Goal: Information Seeking & Learning: Learn about a topic

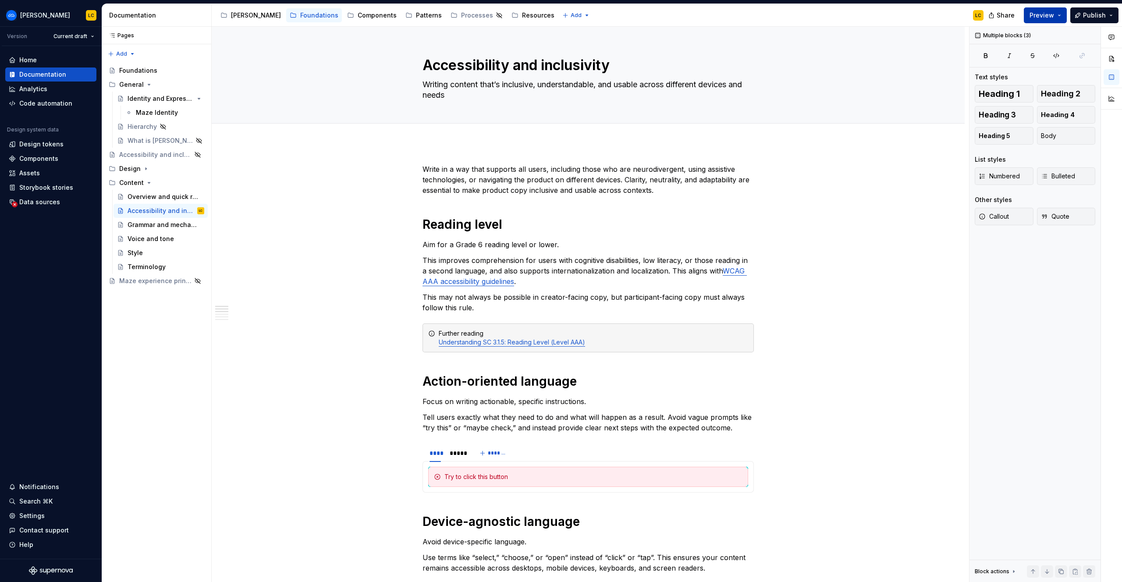
click at [1041, 20] on button "Preview" at bounding box center [1045, 15] width 43 height 16
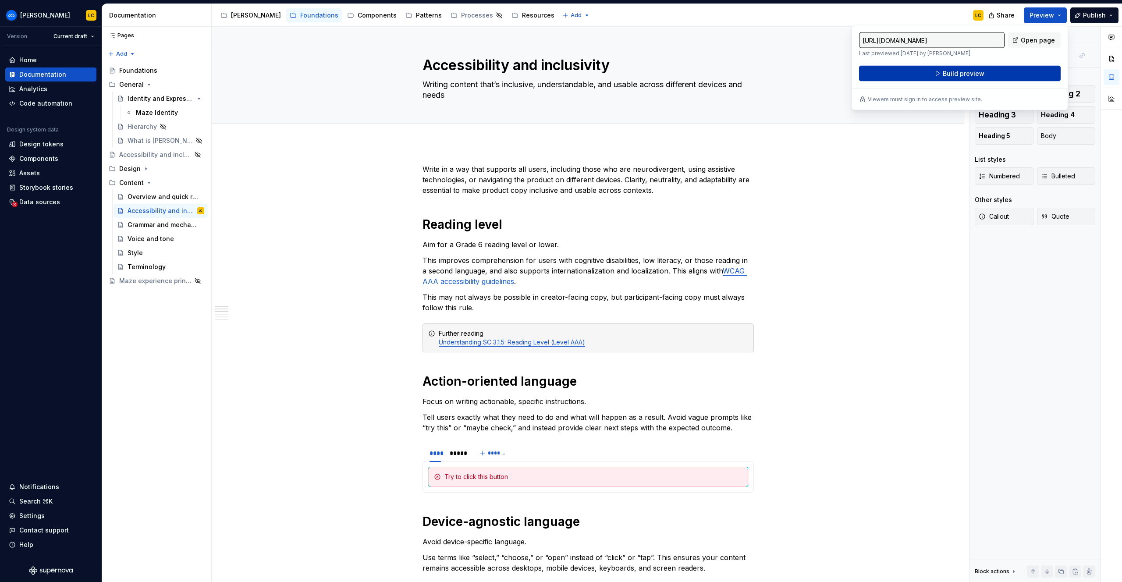
click at [970, 71] on span "Build preview" at bounding box center [964, 73] width 42 height 9
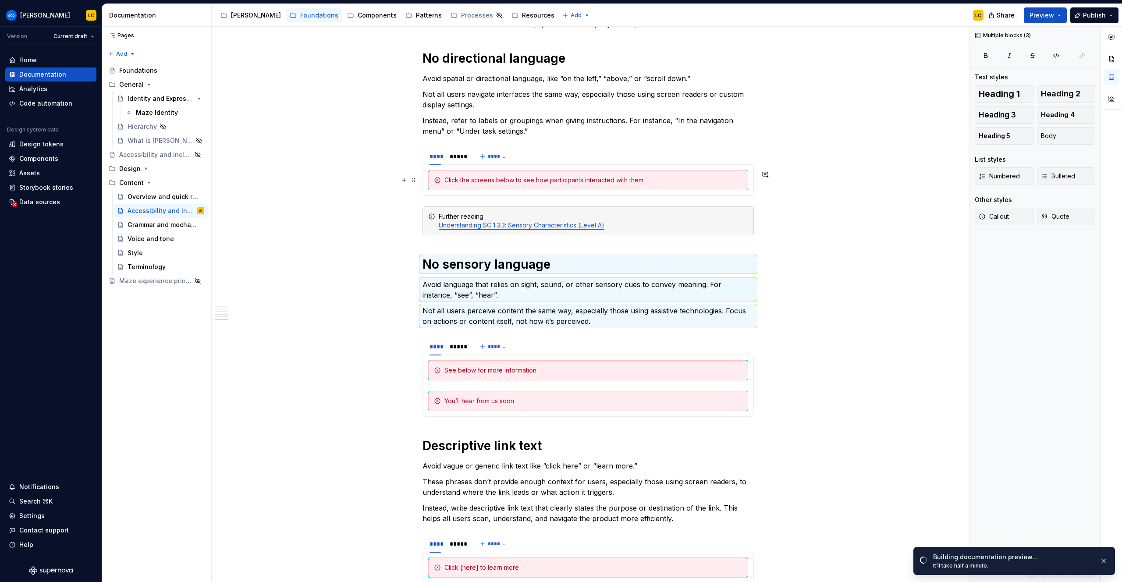
scroll to position [562, 0]
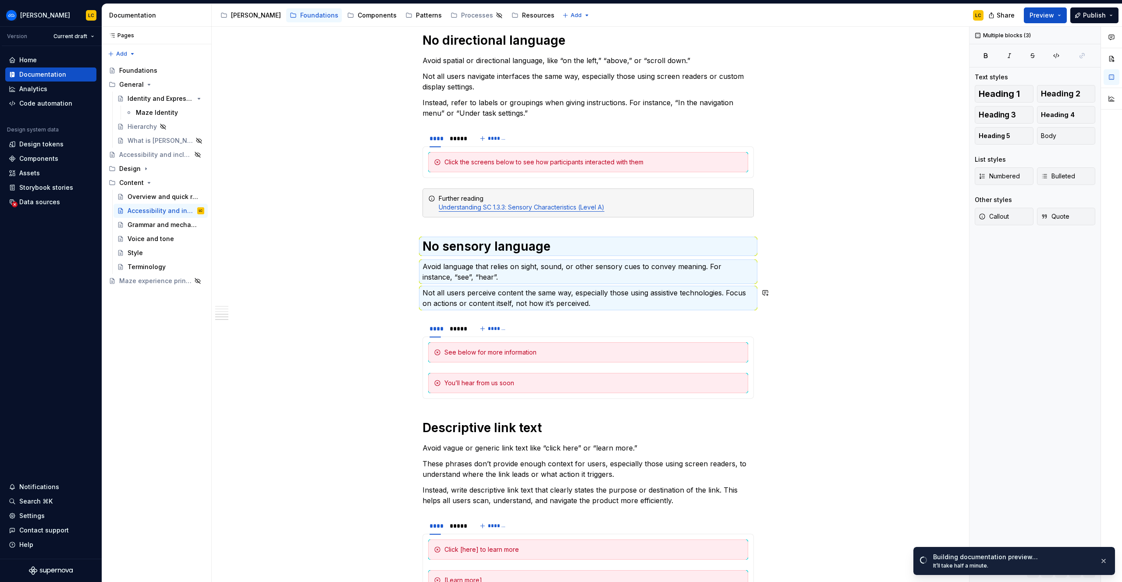
click at [567, 280] on p "Avoid language that relies on sight, sound, or other sensory cues to convey mea…" at bounding box center [587, 271] width 331 height 21
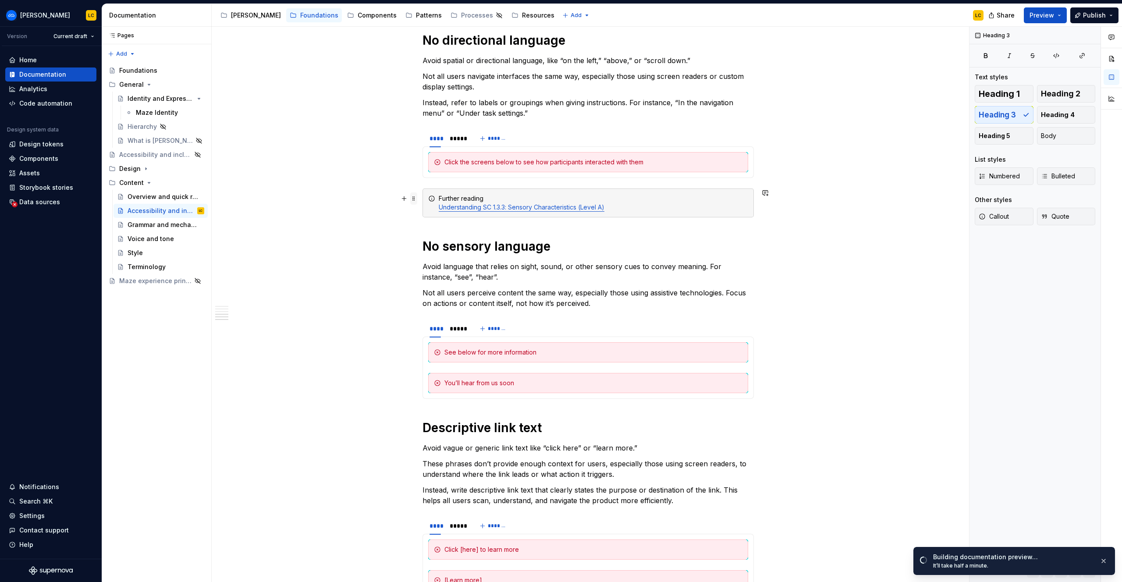
click at [416, 197] on span at bounding box center [413, 198] width 7 height 12
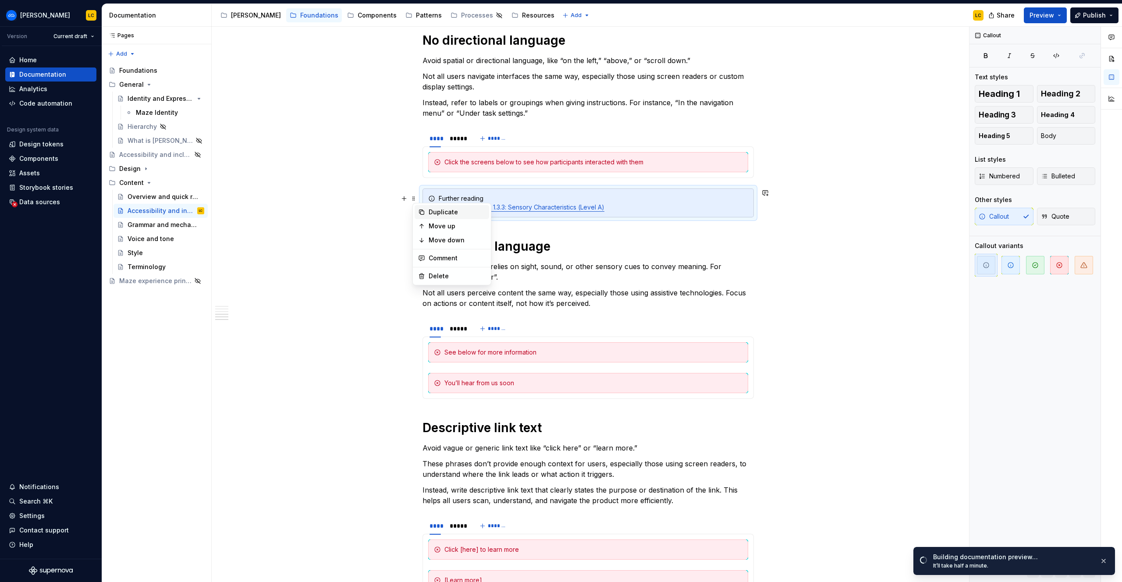
click at [438, 213] on div "Duplicate" at bounding box center [457, 212] width 57 height 9
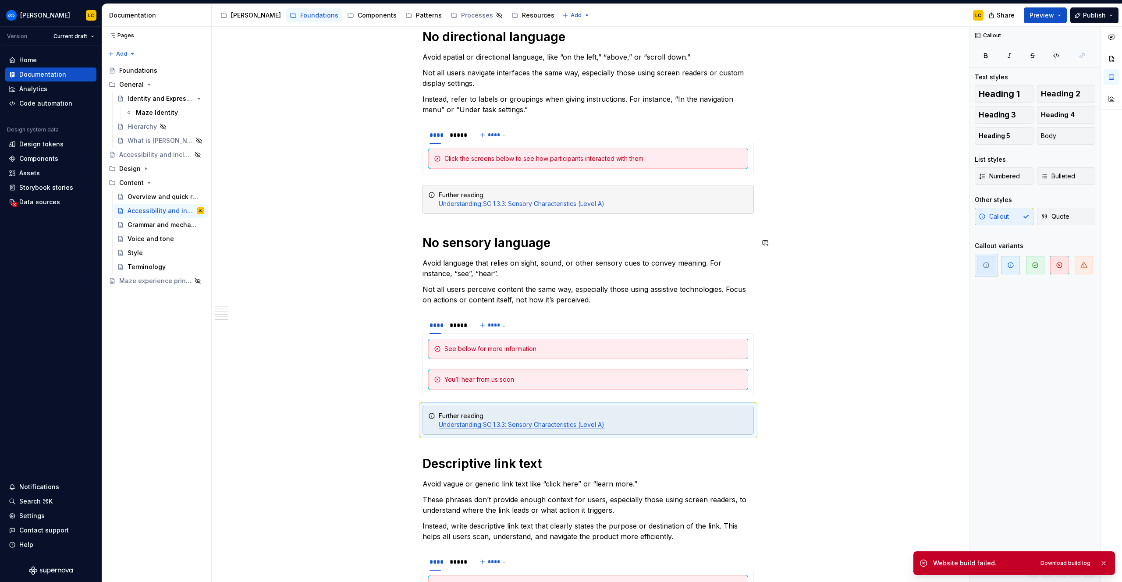
scroll to position [566, 0]
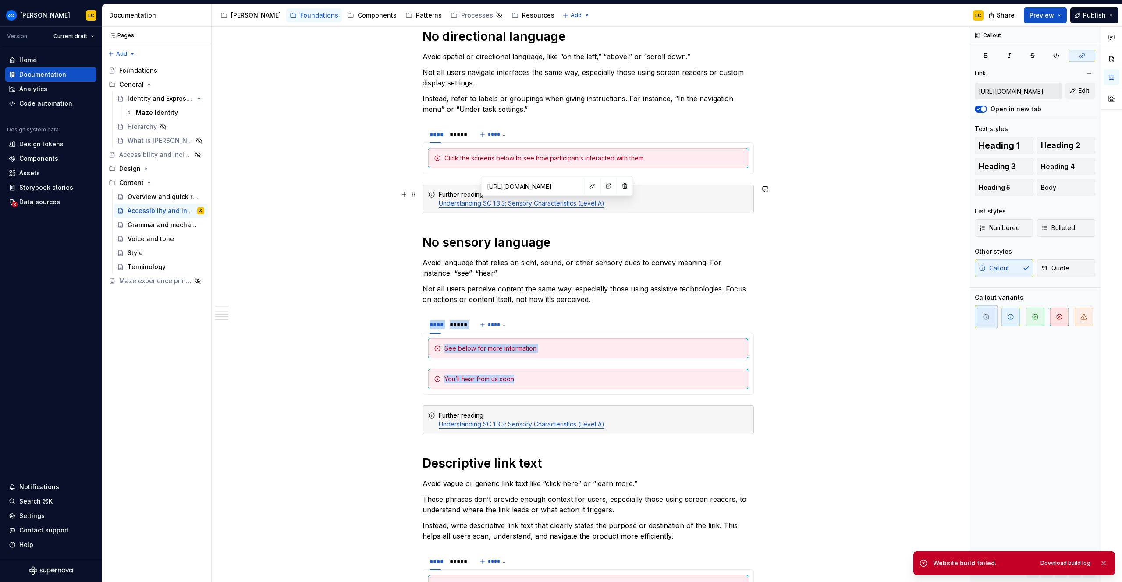
click at [545, 205] on link "Understanding SC 1.3.3: Sensory Characteristics (Level A)" at bounding box center [522, 202] width 166 height 7
click at [420, 191] on div "Write in a way that supports all users, including those who are neurodivergent,…" at bounding box center [588, 227] width 753 height 1300
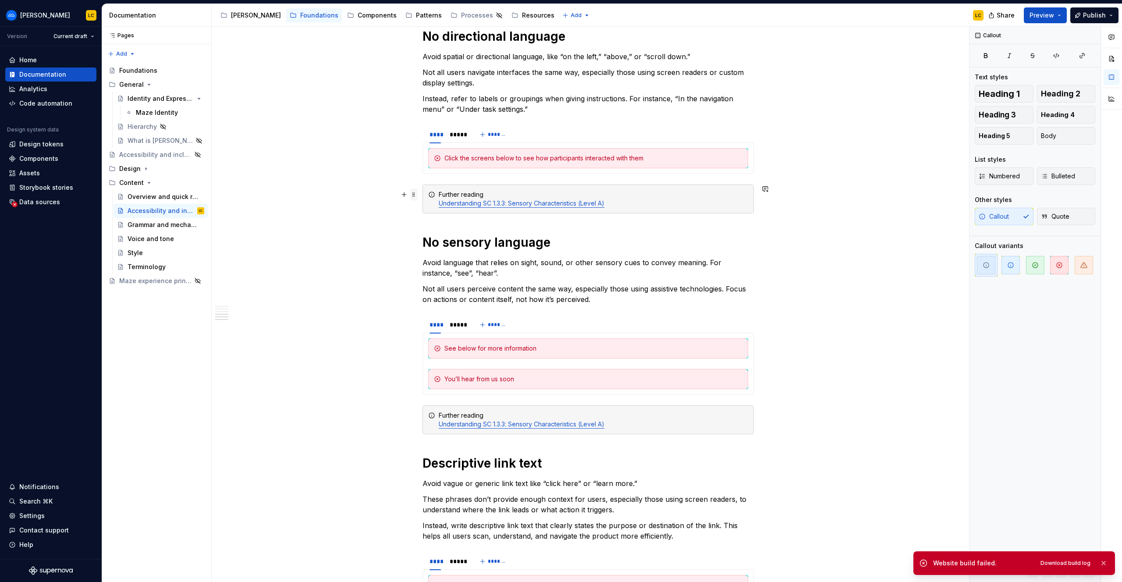
click at [417, 192] on span at bounding box center [413, 194] width 7 height 12
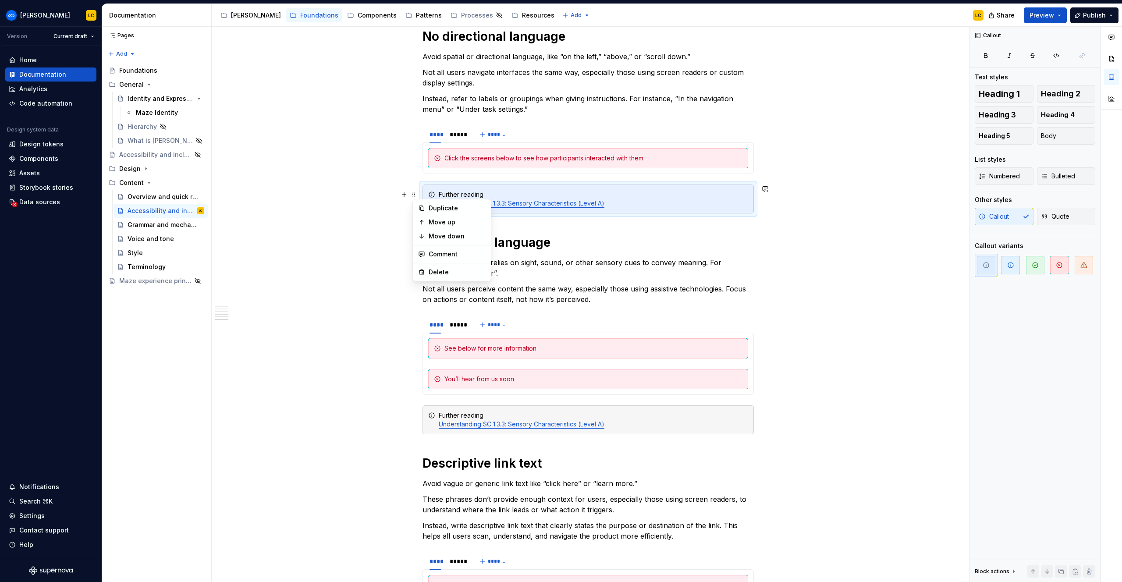
click at [608, 181] on div "Write in a way that supports all users, including those who are neurodivergent,…" at bounding box center [587, 145] width 331 height 1094
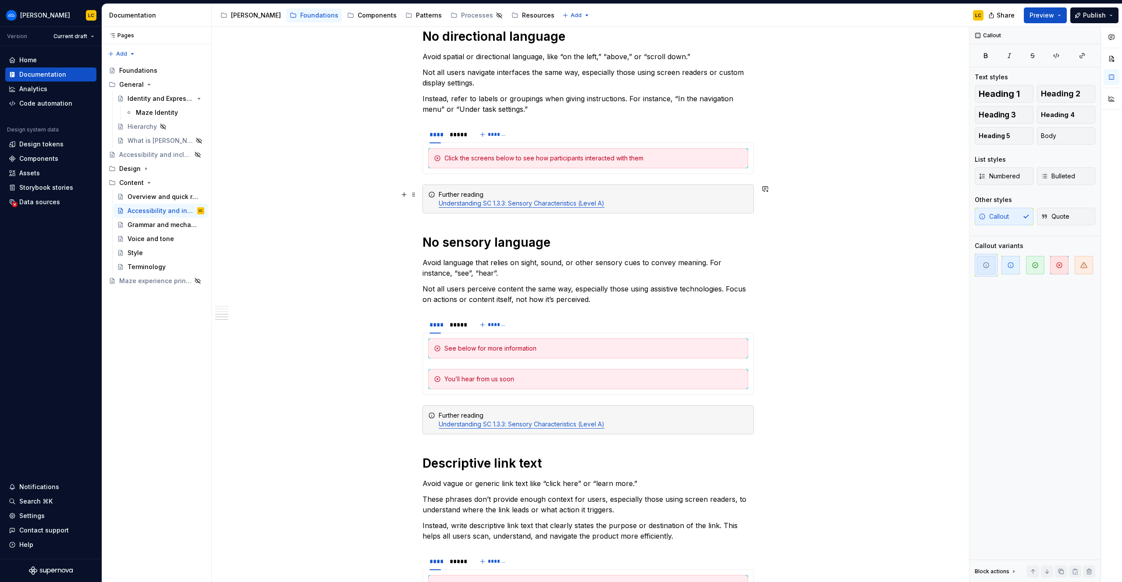
click at [571, 205] on link "Understanding SC 1.3.3: Sensory Characteristics (Level A)" at bounding box center [522, 202] width 166 height 7
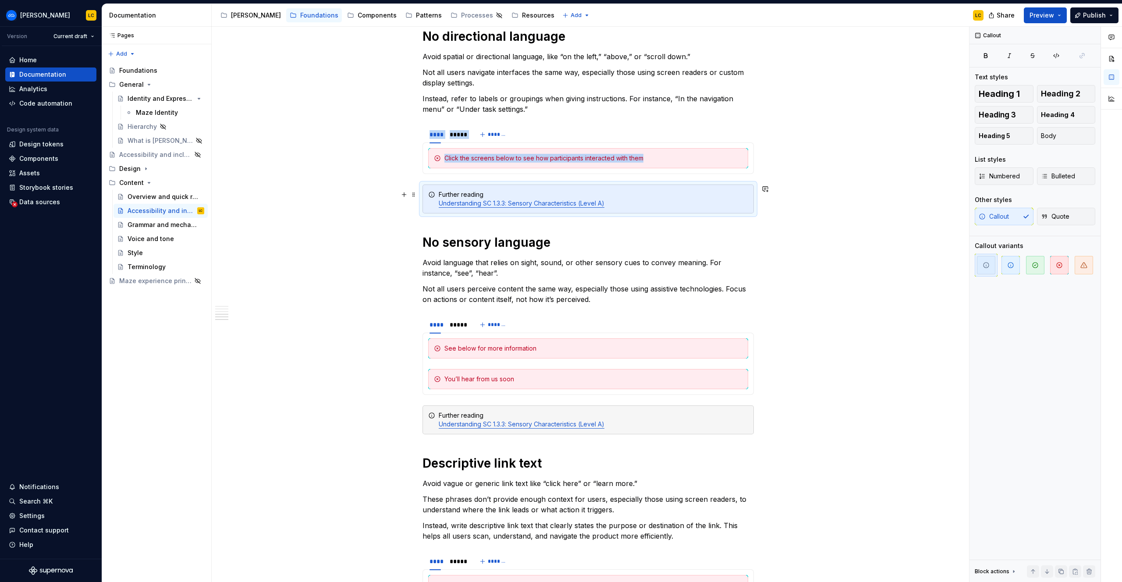
click at [563, 205] on link "Understanding SC 1.3.3: Sensory Characteristics (Level A)" at bounding box center [522, 202] width 166 height 7
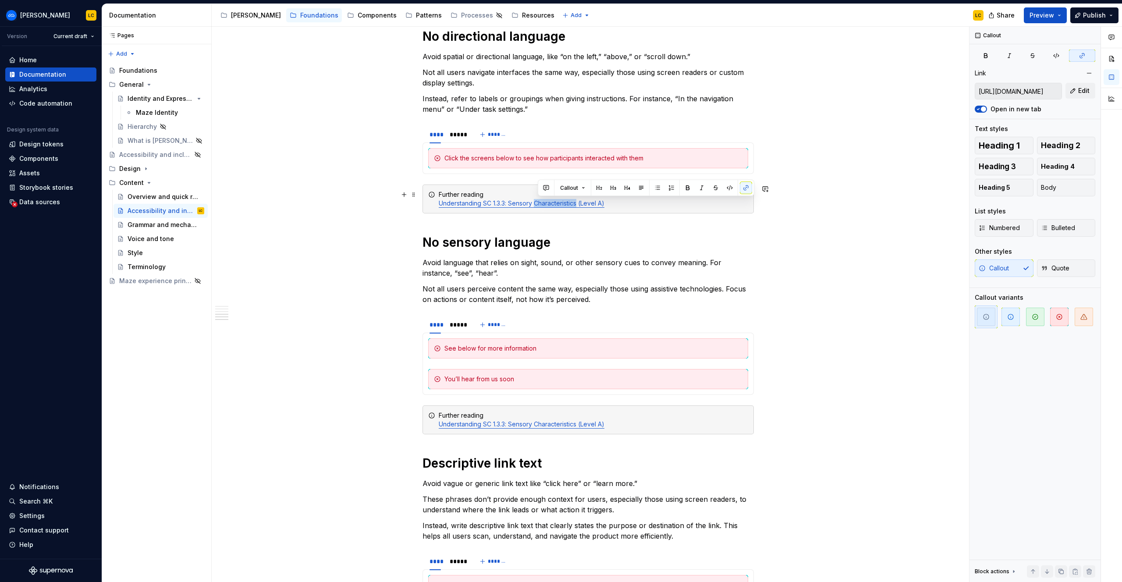
click at [563, 205] on link "Understanding SC 1.3.3: Sensory Characteristics (Level A)" at bounding box center [522, 202] width 166 height 7
click at [621, 220] on div "Write in a way that supports all users, including those who are neurodivergent,…" at bounding box center [587, 145] width 331 height 1094
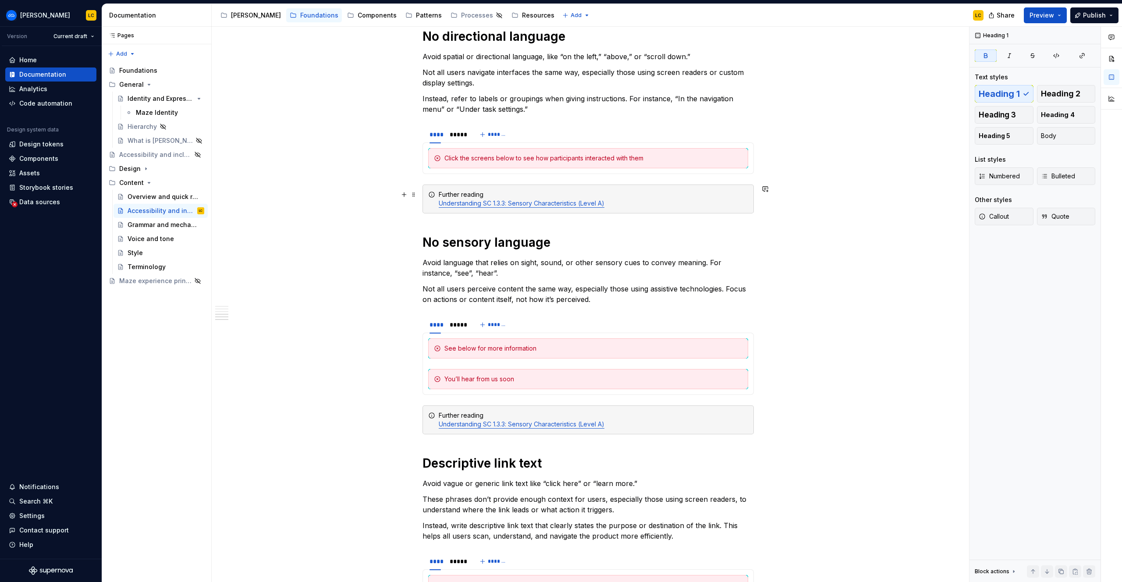
click at [586, 203] on link "Understanding SC 1.3.3: Sensory Characteristics (Level A)" at bounding box center [522, 202] width 166 height 7
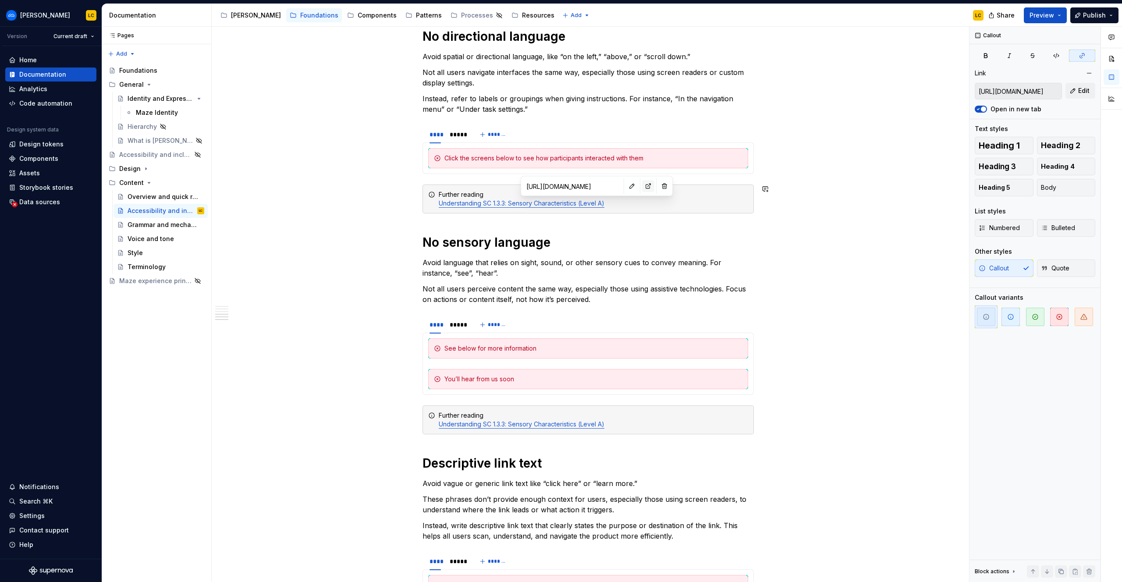
click at [642, 185] on button "button" at bounding box center [648, 186] width 12 height 12
type textarea "*"
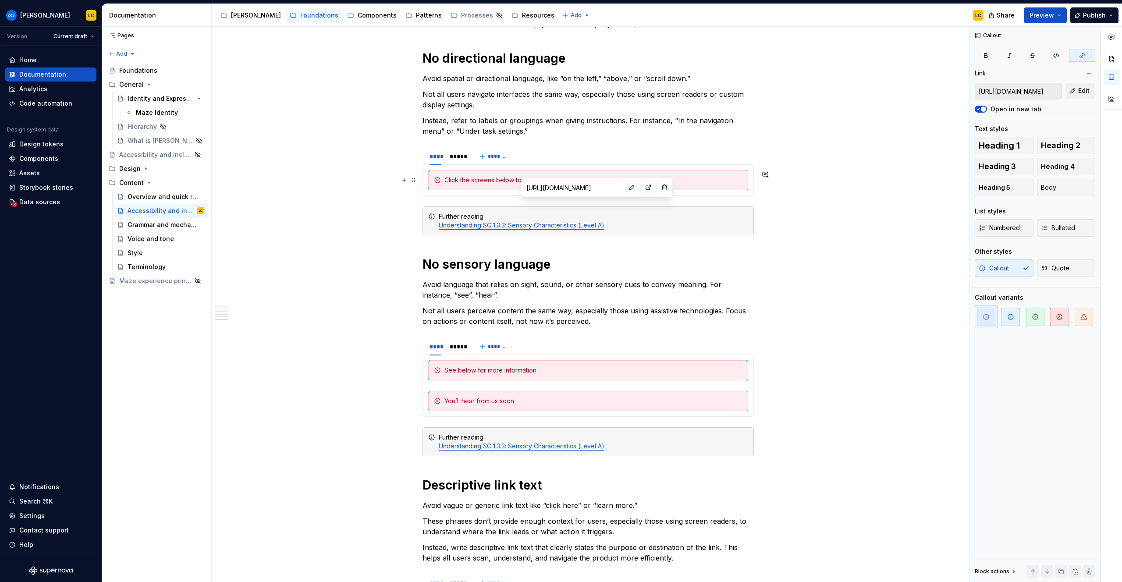
scroll to position [541, 0]
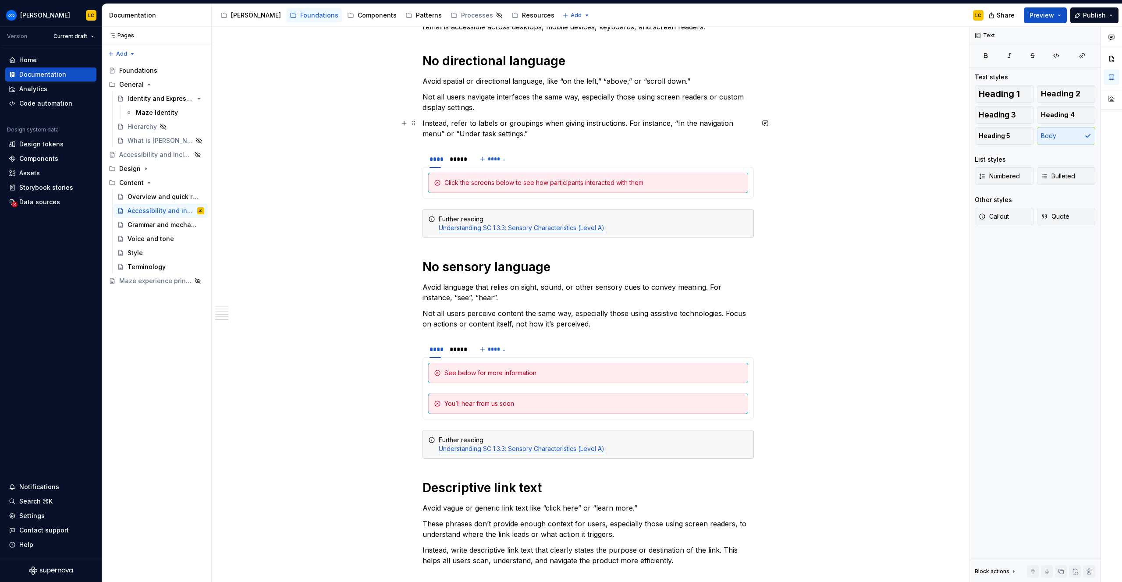
click at [583, 119] on p "Instead, refer to labels or groupings when giving instructions. For instance, “…" at bounding box center [587, 128] width 331 height 21
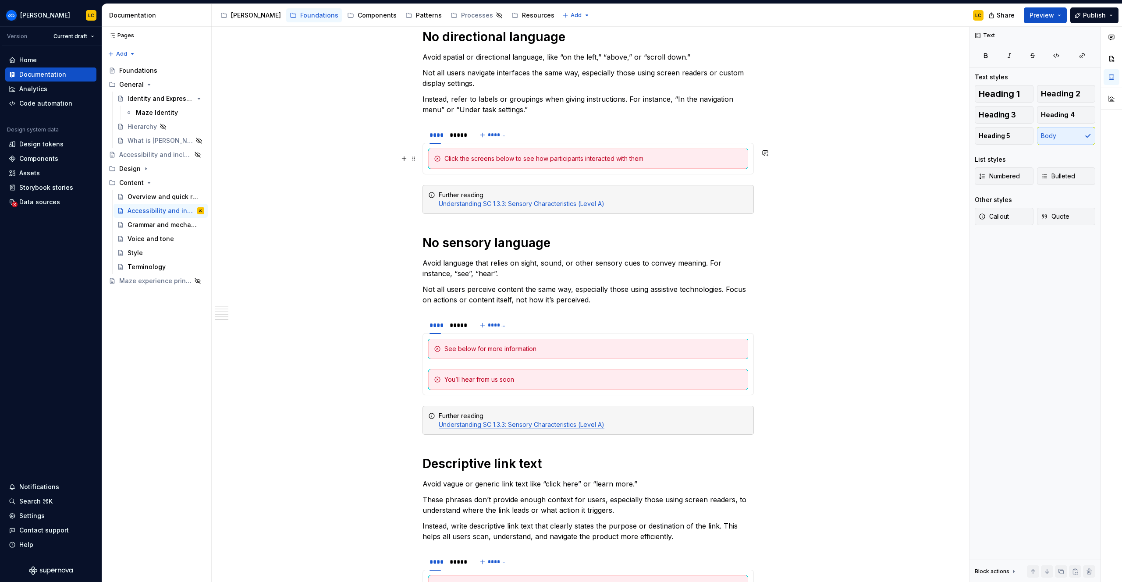
scroll to position [562, 0]
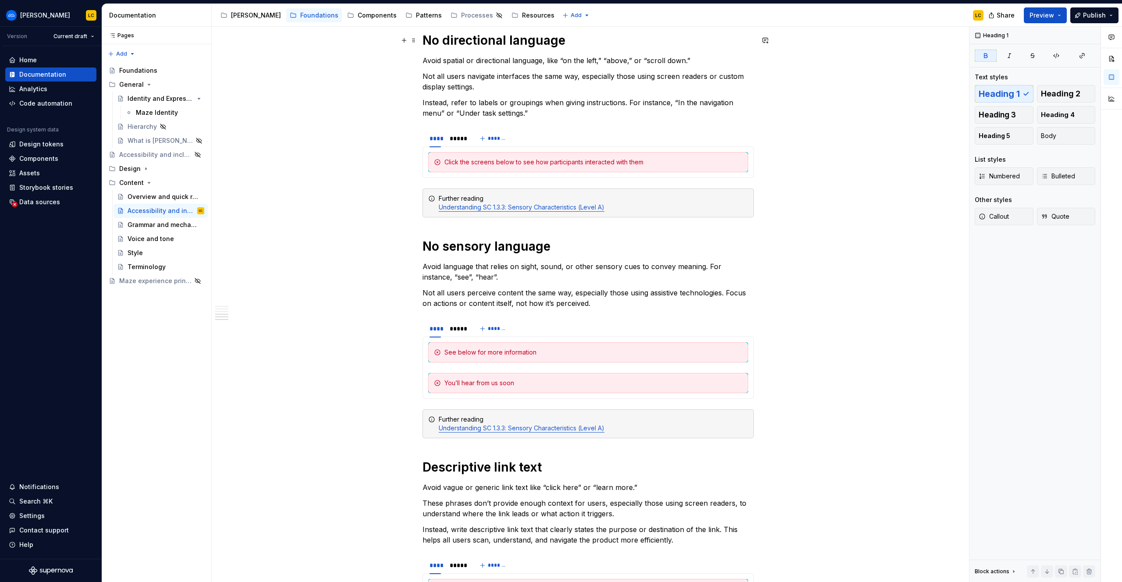
click at [450, 41] on strong "No directional language" at bounding box center [493, 40] width 143 height 15
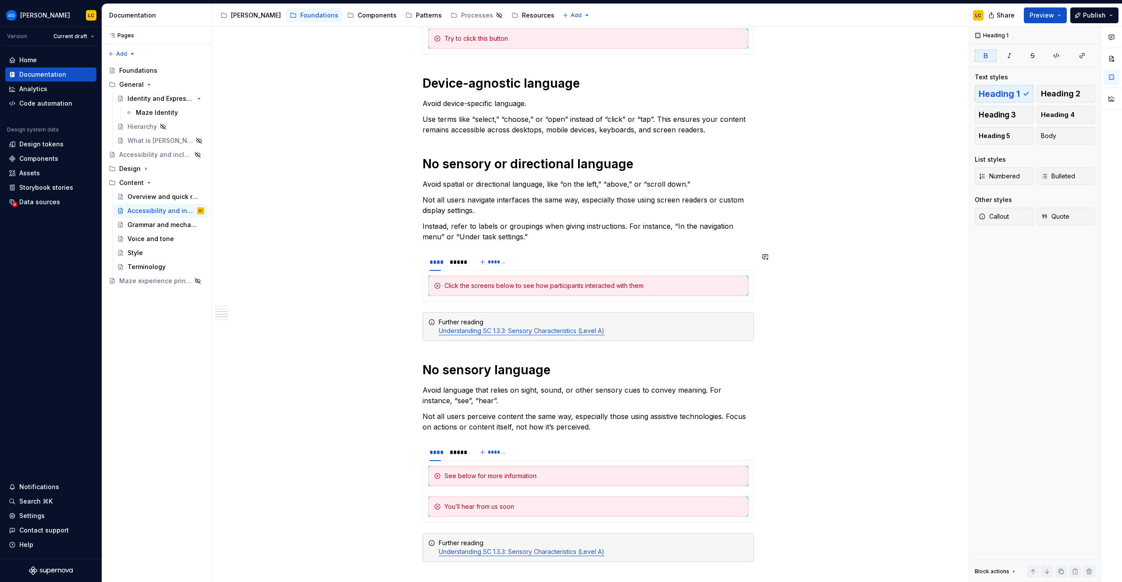
scroll to position [439, 0]
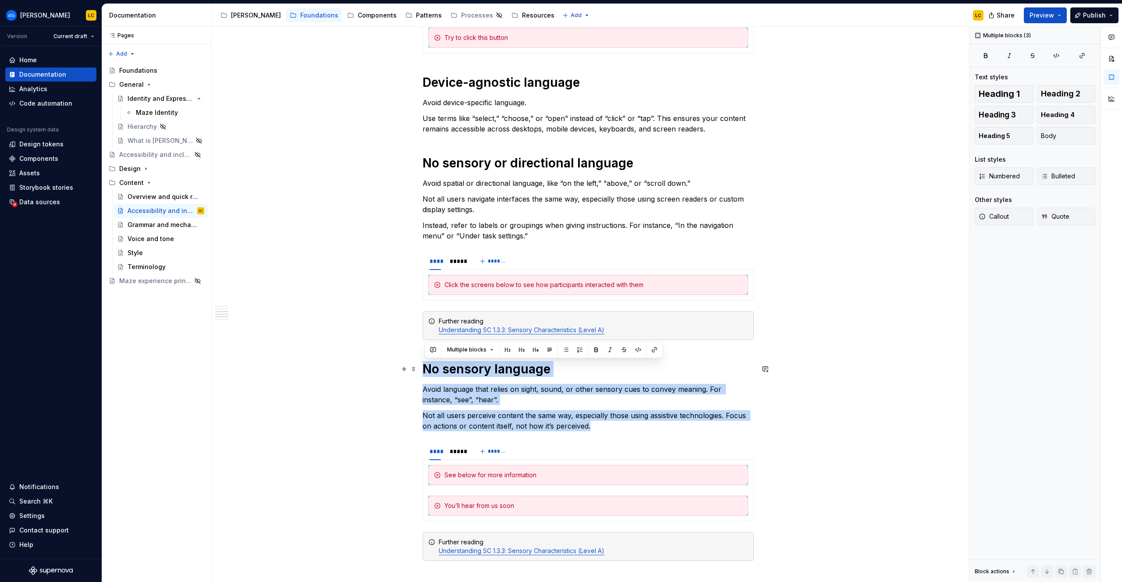
drag, startPoint x: 613, startPoint y: 427, endPoint x: 420, endPoint y: 366, distance: 201.7
click at [420, 366] on div "Write in a way that supports all users, including those who are neurodivergent,…" at bounding box center [588, 354] width 753 height 1300
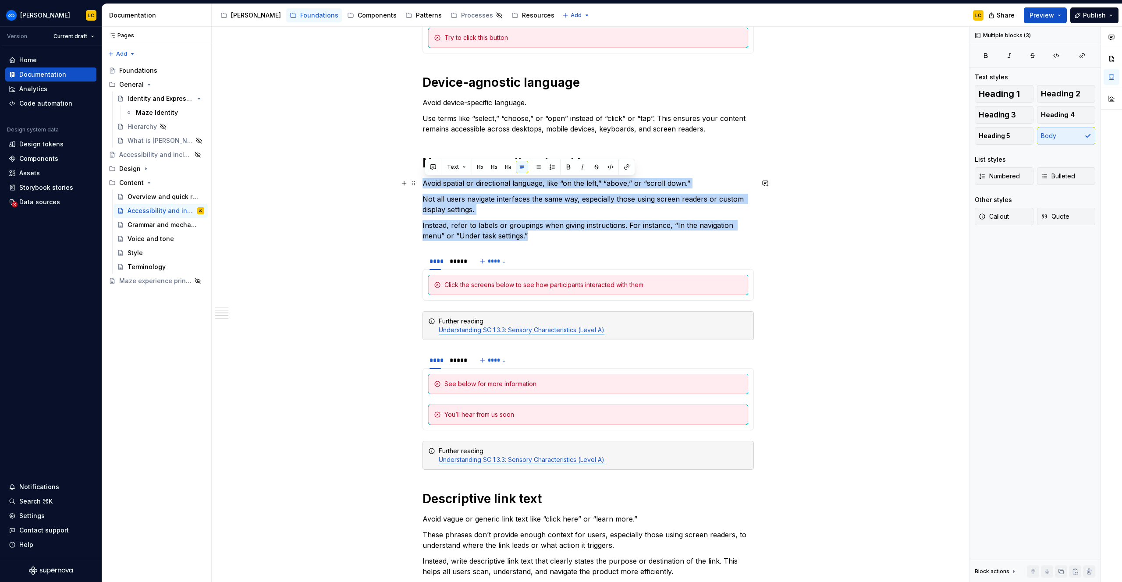
drag, startPoint x: 551, startPoint y: 236, endPoint x: 424, endPoint y: 179, distance: 139.7
click at [424, 179] on div "Write in a way that supports all users, including those who are neurodivergent,…" at bounding box center [588, 308] width 753 height 1209
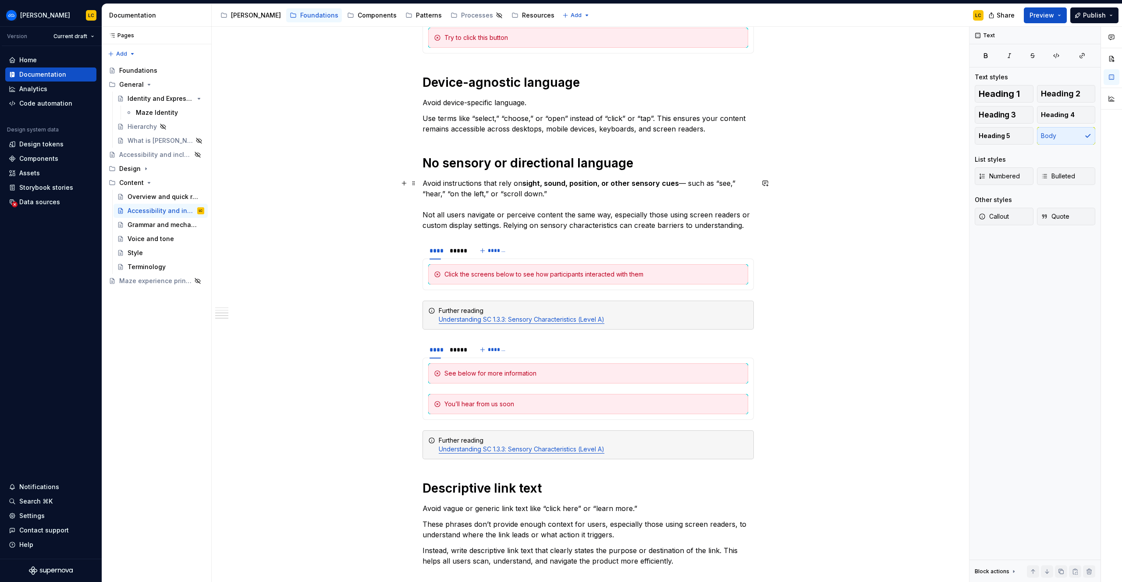
click at [550, 185] on strong "sight, sound, position, or other sensory cues" at bounding box center [600, 183] width 156 height 9
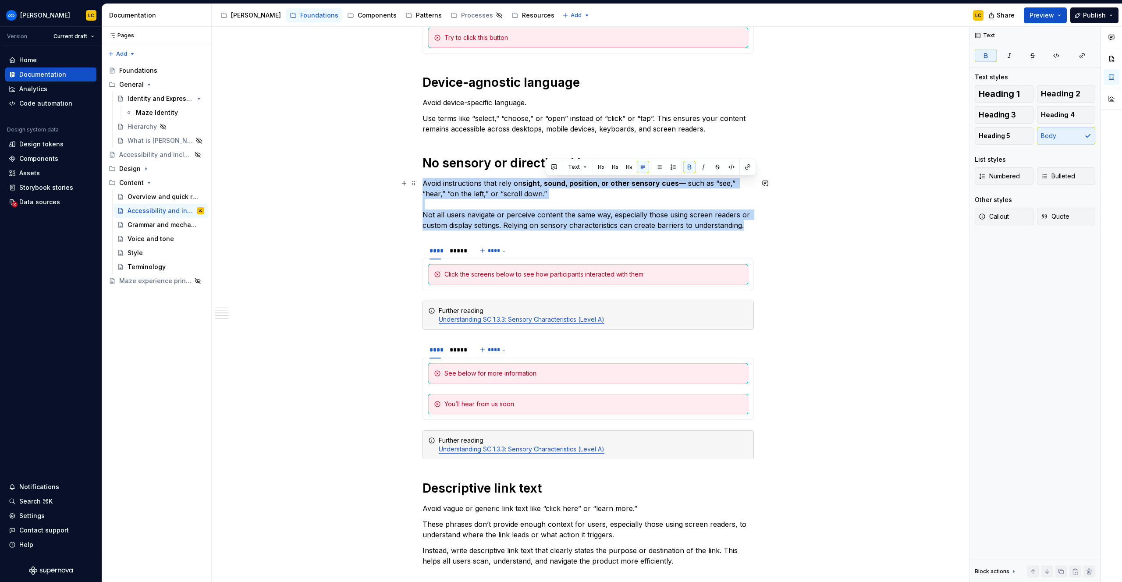
click at [550, 185] on strong "sight, sound, position, or other sensory cues" at bounding box center [600, 183] width 156 height 9
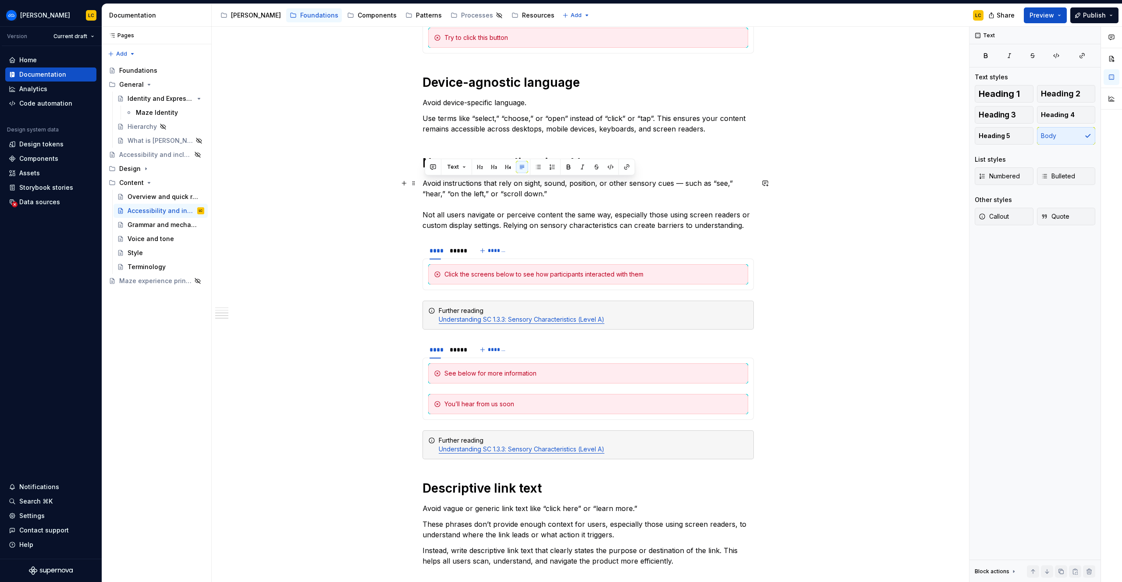
click at [647, 190] on p "Avoid instructions that rely on sight, sound, position, or other sensory cues —…" at bounding box center [587, 204] width 331 height 53
click at [681, 183] on p "Avoid instructions that rely on sight, sound, position, or other sensory cues —…" at bounding box center [587, 204] width 331 height 53
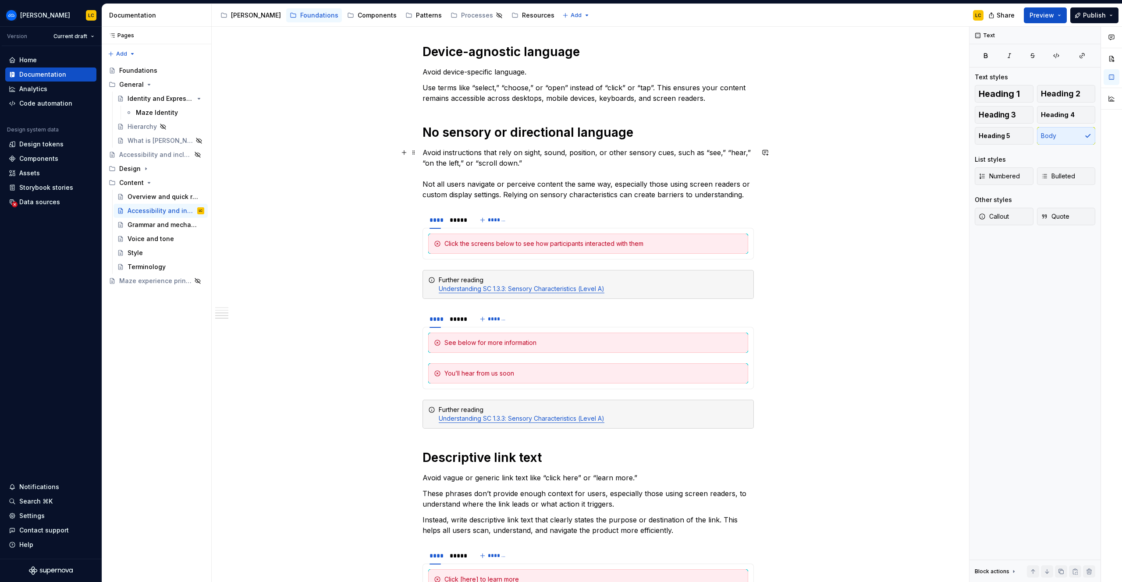
scroll to position [476, 0]
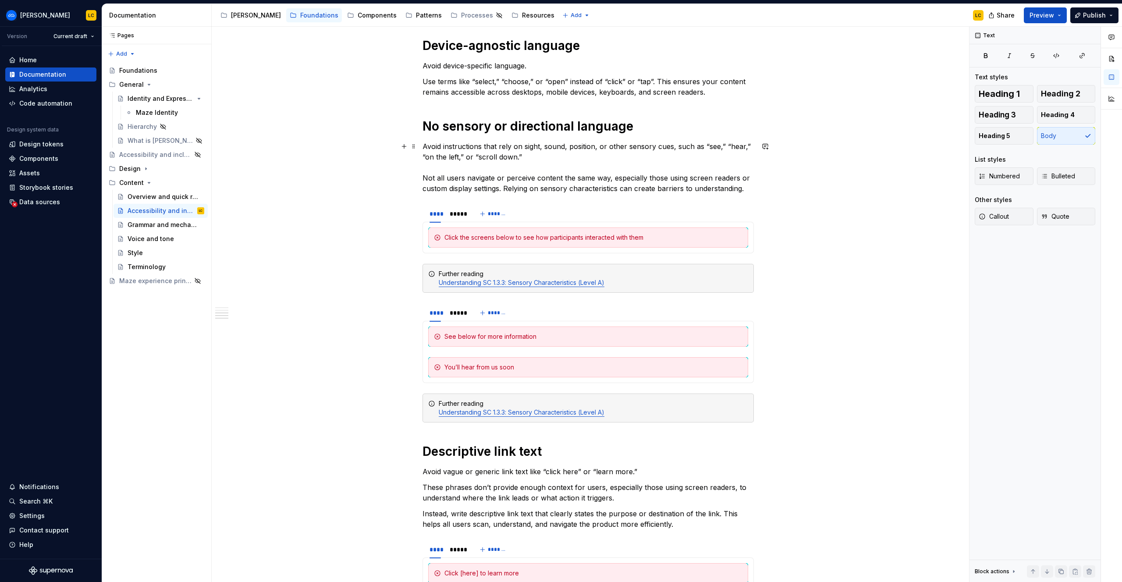
click at [468, 157] on p "Avoid instructions that rely on sight, sound, position, or other sensory cues, …" at bounding box center [587, 167] width 331 height 53
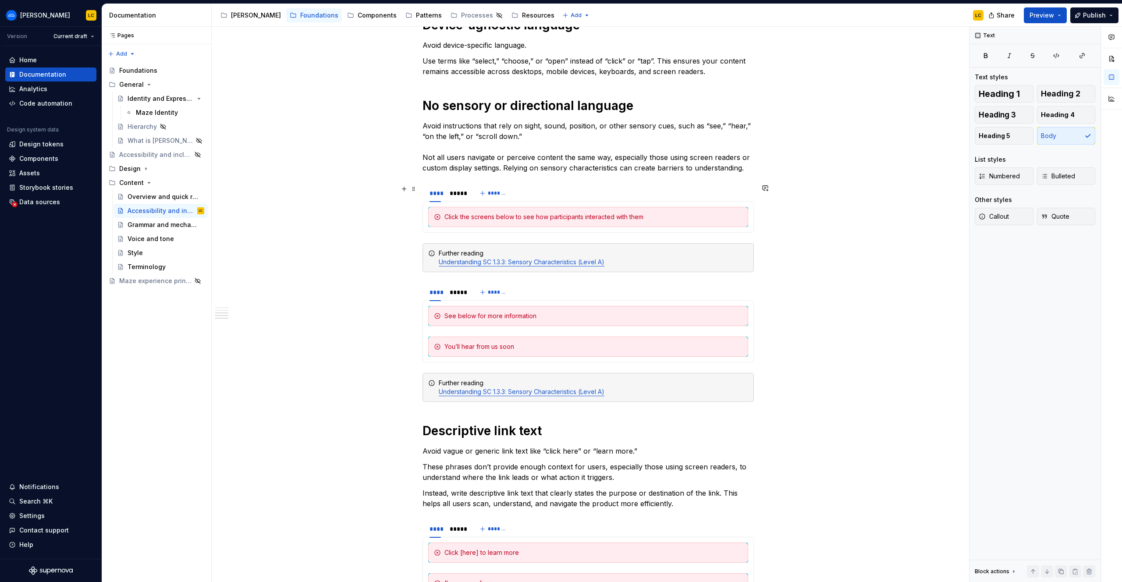
scroll to position [499, 0]
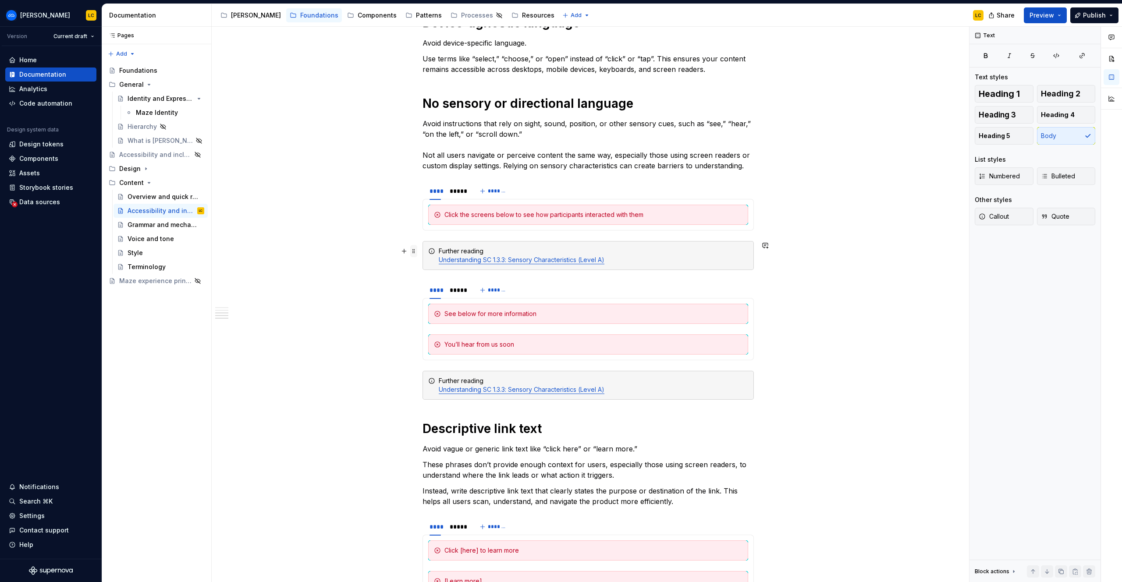
click at [416, 252] on span at bounding box center [413, 251] width 7 height 12
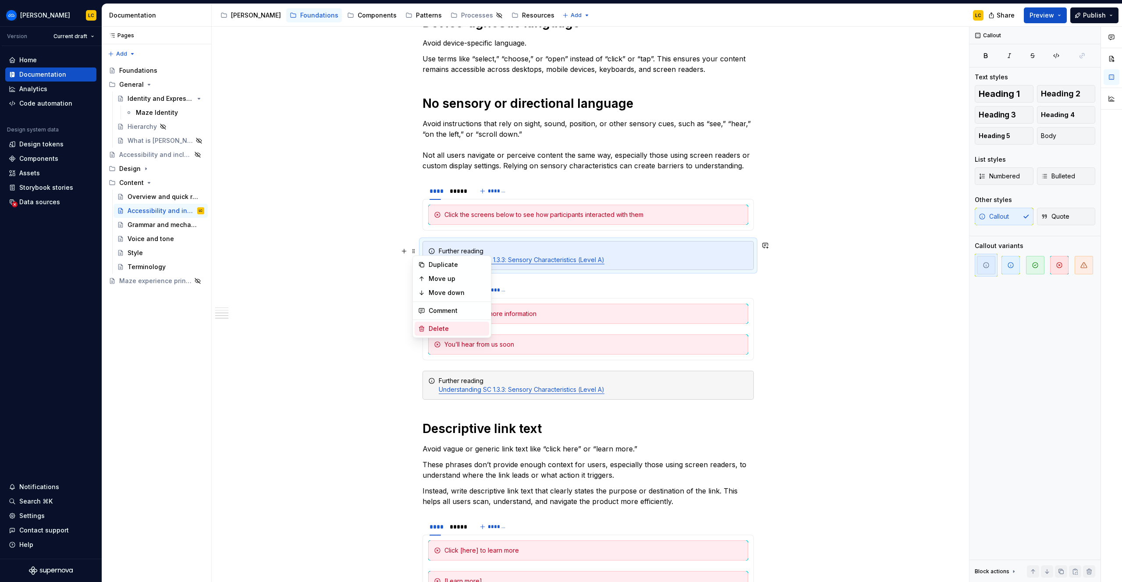
click at [444, 329] on div "Delete" at bounding box center [457, 328] width 57 height 9
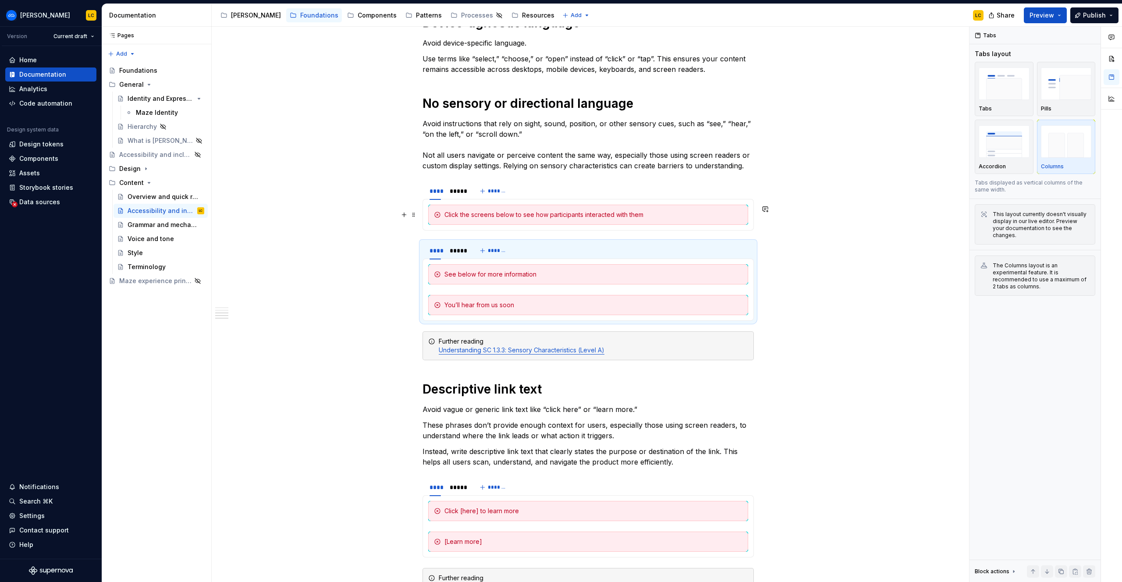
click at [511, 215] on div "Click the screens below to see how participants interacted with them" at bounding box center [593, 214] width 298 height 9
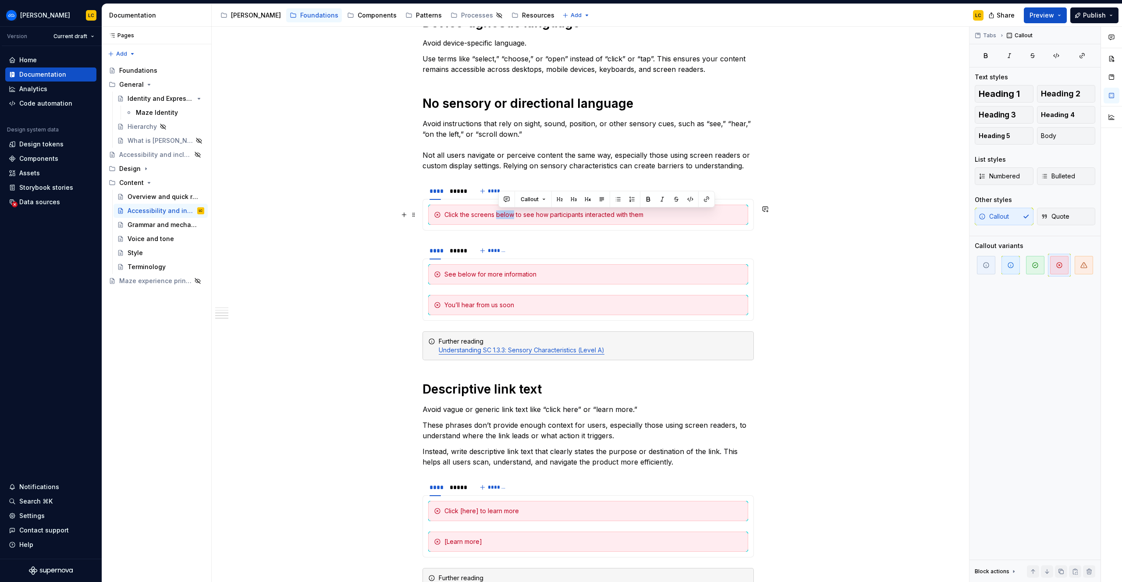
click at [511, 215] on div "Click the screens below to see how participants interacted with them" at bounding box center [593, 214] width 298 height 9
copy div "Click the screens below to see how participants interacted with them"
click at [489, 276] on div "See below for more information" at bounding box center [593, 274] width 298 height 9
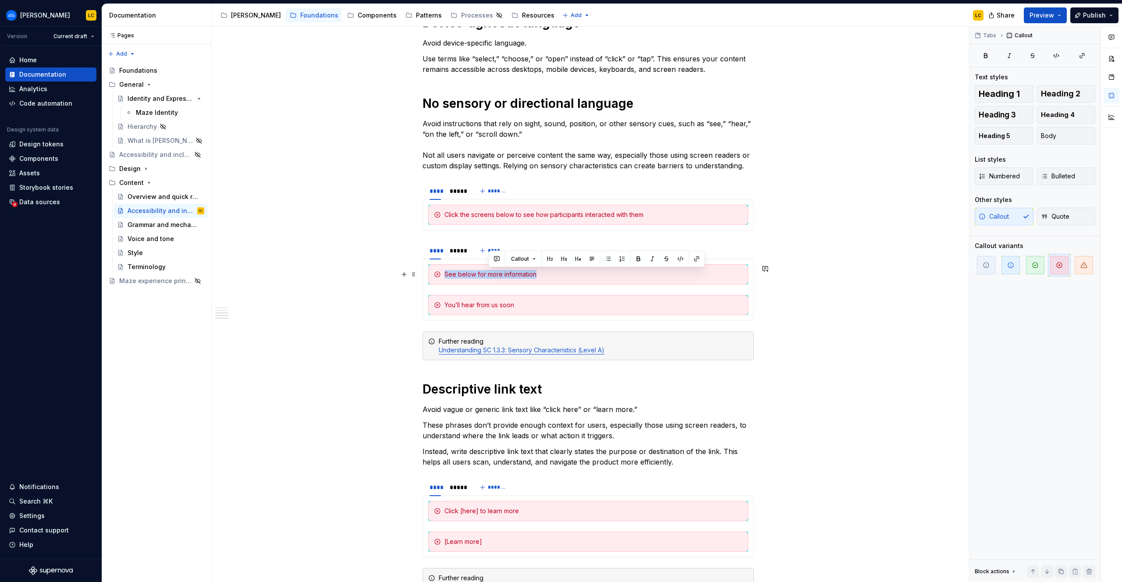
click at [489, 276] on div "See below for more information" at bounding box center [593, 274] width 298 height 9
click at [488, 275] on div "Click the screens below to see how participants interacted with them" at bounding box center [593, 274] width 298 height 9
copy div "Click the screens below to see how participants interacted with them"
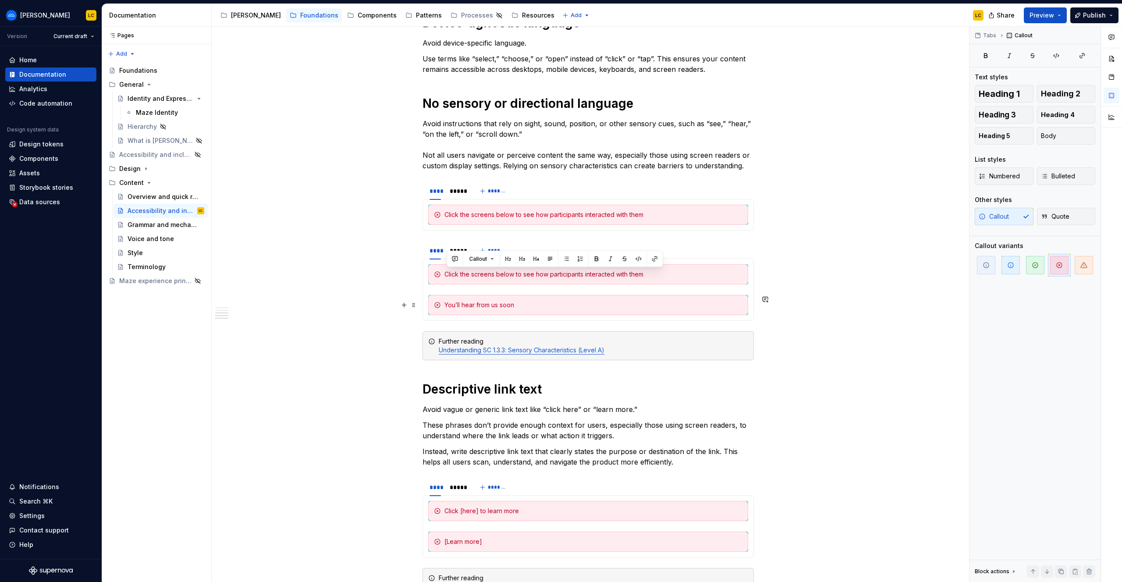
click at [493, 306] on div "You’ll hear from us soon" at bounding box center [593, 305] width 298 height 9
click at [465, 251] on div "*****" at bounding box center [457, 250] width 15 height 9
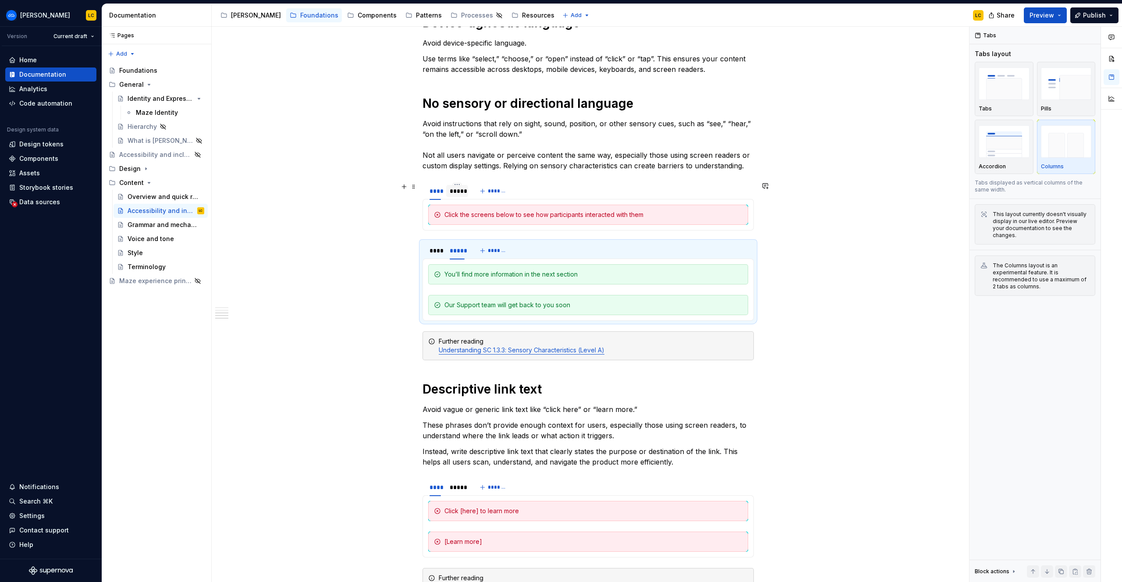
click at [464, 190] on div "*****" at bounding box center [457, 191] width 15 height 9
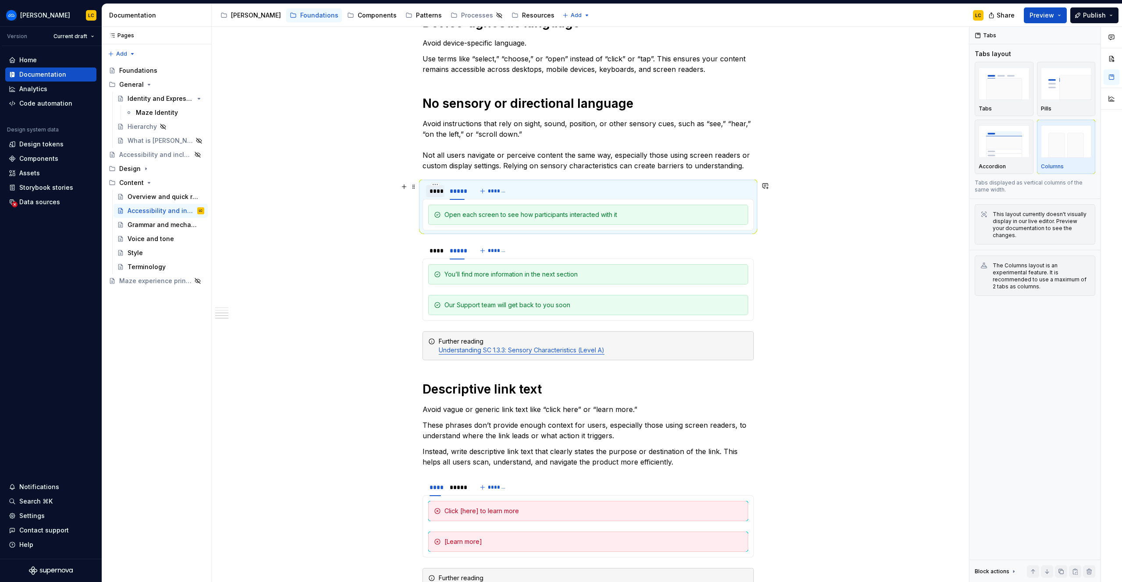
click at [444, 189] on div "****" at bounding box center [435, 191] width 18 height 12
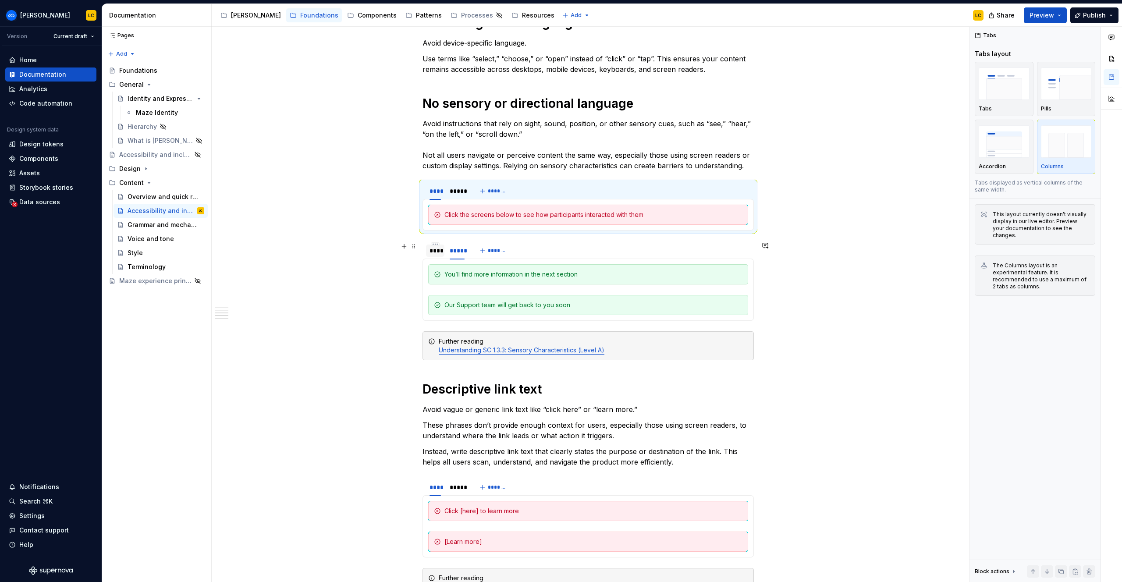
click at [441, 252] on div "****" at bounding box center [434, 250] width 11 height 9
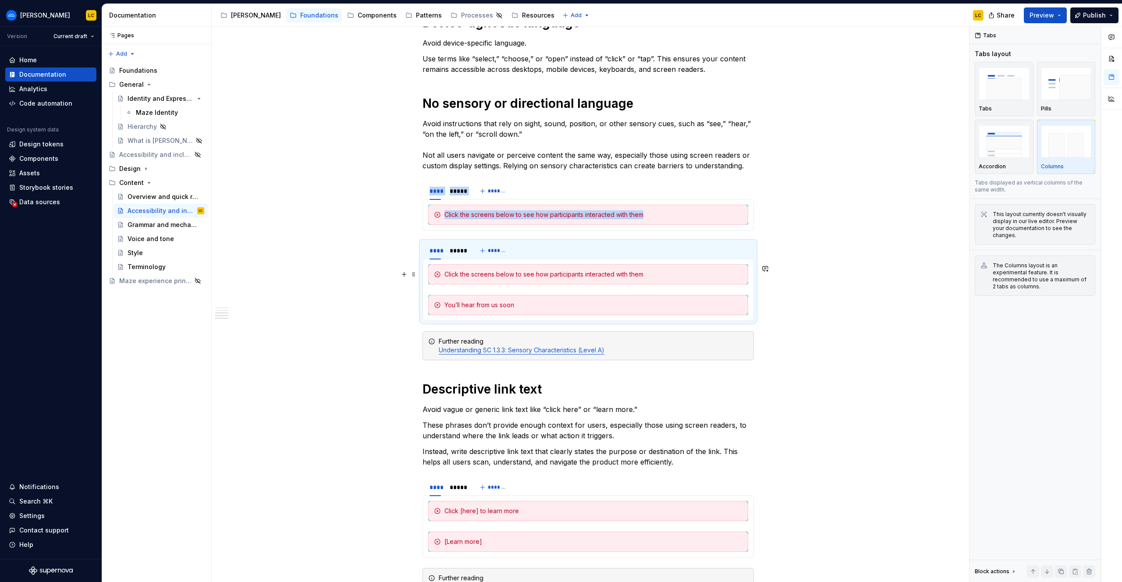
click at [472, 279] on div "Click the screens below to see how participants interacted with them" at bounding box center [588, 274] width 320 height 20
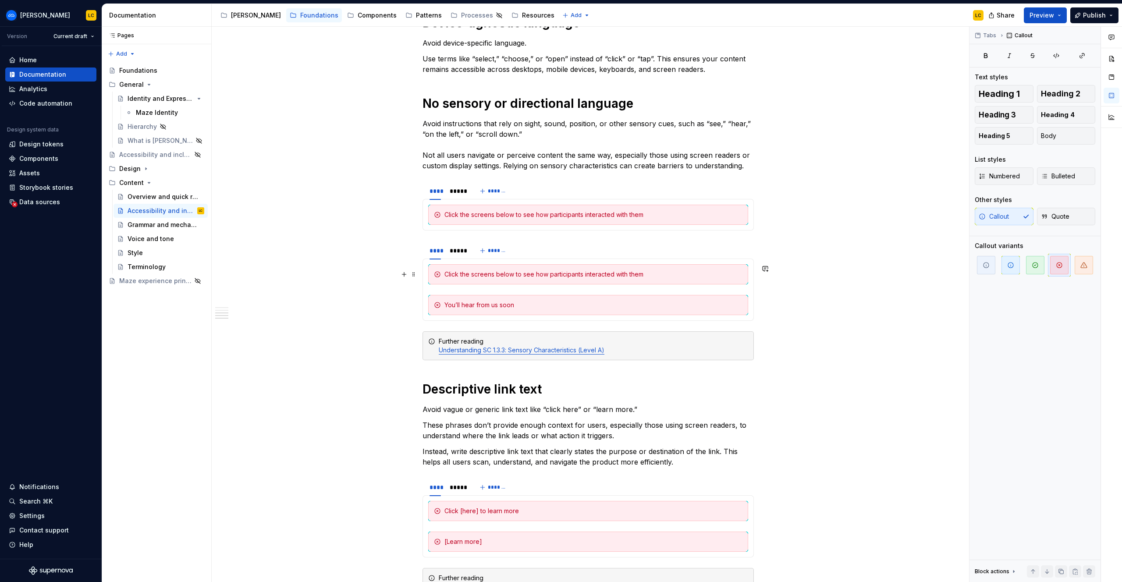
click at [472, 279] on div "Click the screens below to see how participants interacted with them" at bounding box center [588, 274] width 320 height 20
copy section-item-column "Click the screens below to see how participants interacted with them"
click at [466, 166] on p "Avoid instructions that rely on sight, sound, position, or other sensory cues, …" at bounding box center [587, 144] width 331 height 53
click at [459, 268] on div "Click the screens below to see how participants interacted with them" at bounding box center [588, 274] width 320 height 20
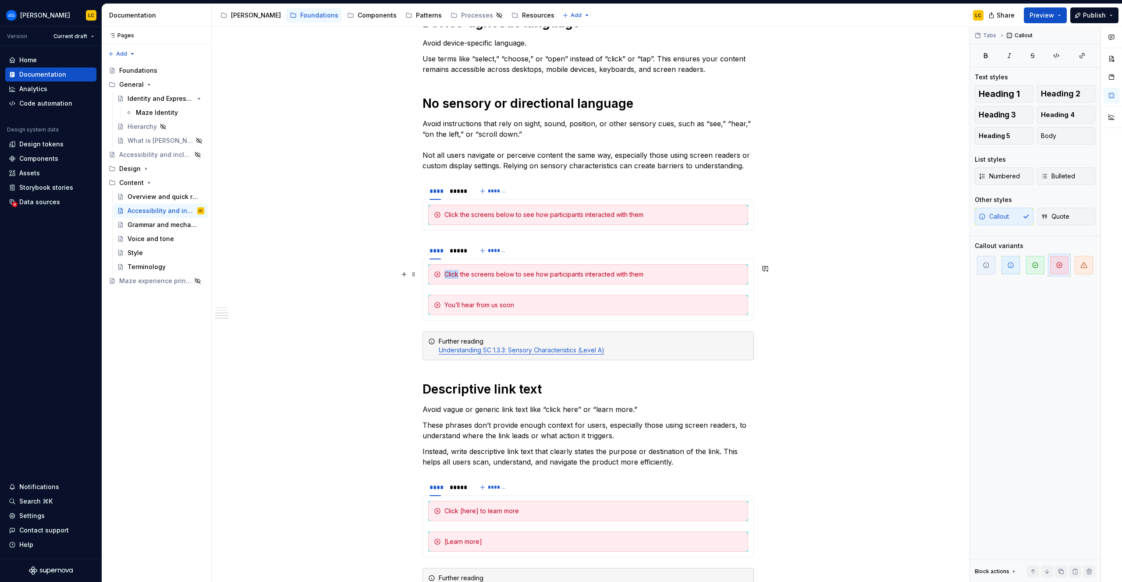
click at [459, 268] on div "Click the screens below to see how participants interacted with them" at bounding box center [588, 274] width 320 height 20
click at [462, 196] on div "*****" at bounding box center [457, 191] width 22 height 12
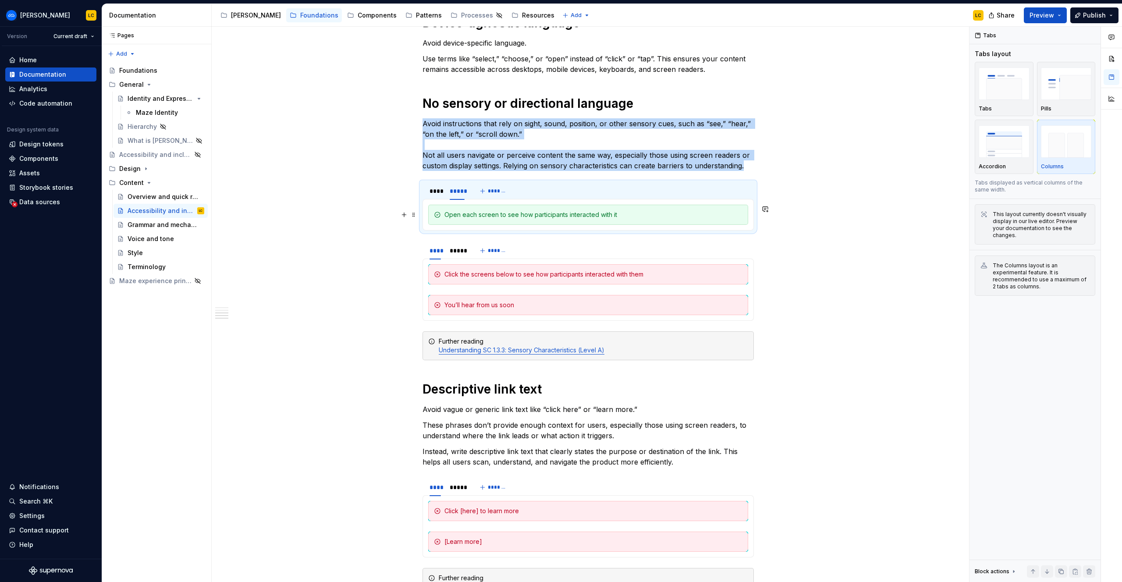
click at [477, 213] on div "Open each screen to see how participants interacted with it" at bounding box center [593, 214] width 298 height 9
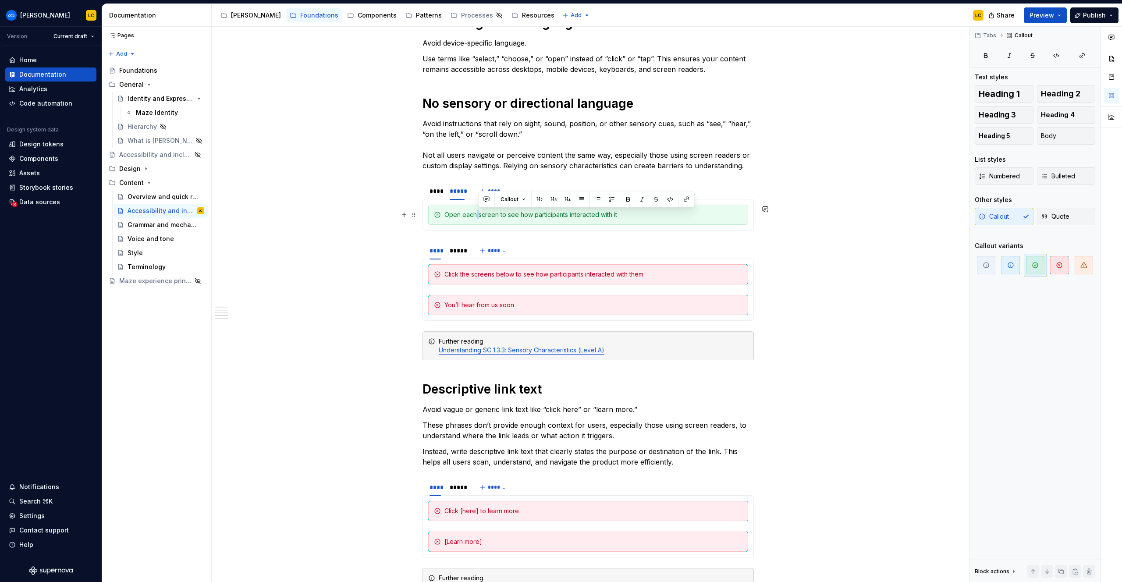
click at [477, 213] on div "Open each screen to see how participants interacted with it" at bounding box center [593, 214] width 298 height 9
copy div "Open each screen to see how participants interacted with it"
click at [489, 269] on div "Click the screens below to see how participants interacted with them" at bounding box center [588, 274] width 320 height 20
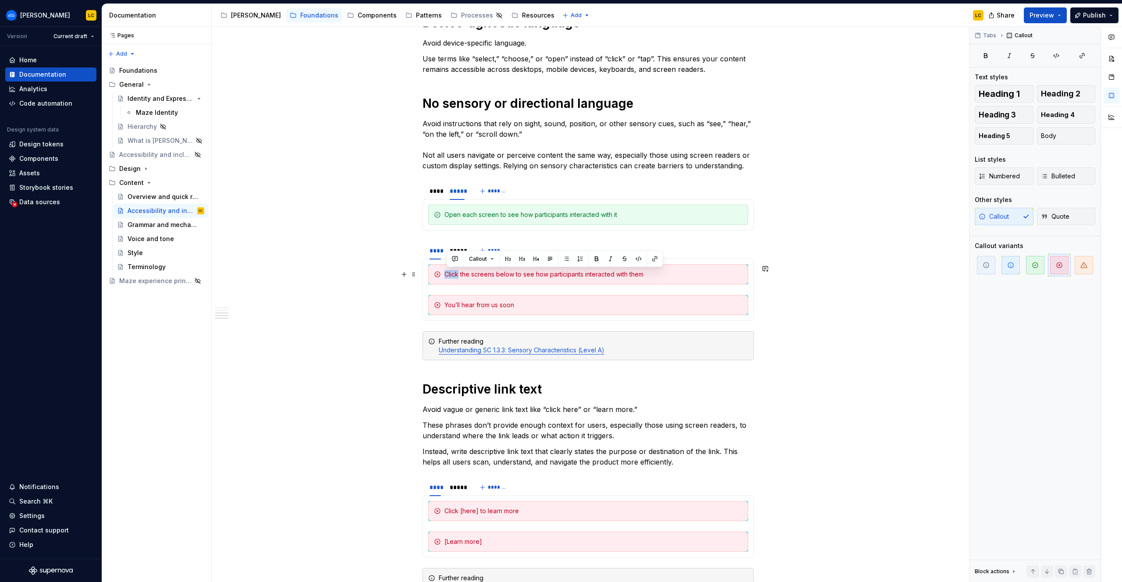
click at [489, 269] on div "Click the screens below to see how participants interacted with them" at bounding box center [588, 274] width 320 height 20
click at [460, 247] on div "*****" at bounding box center [457, 250] width 15 height 9
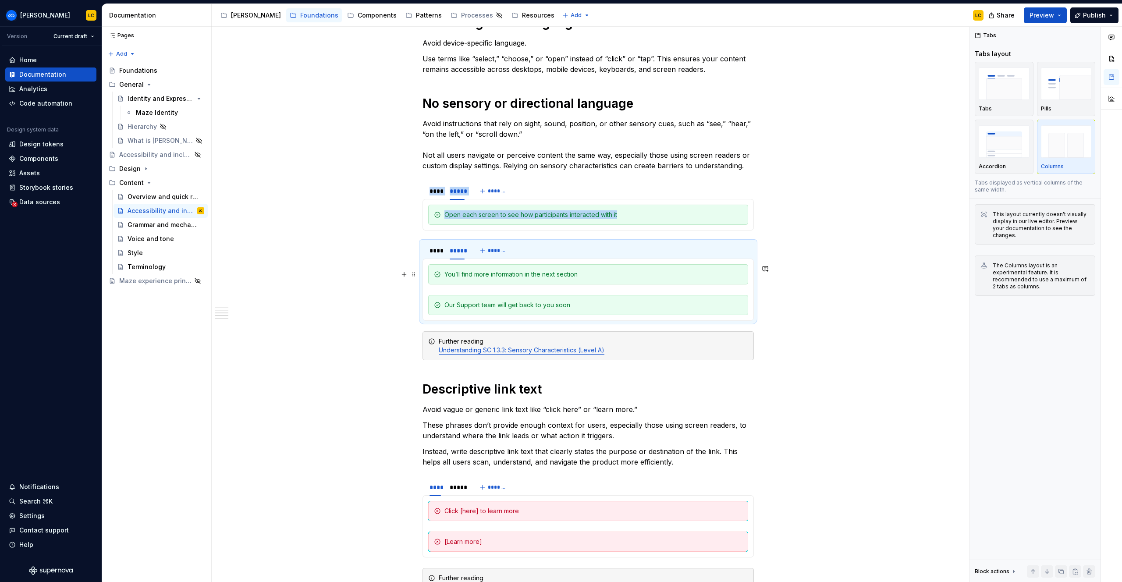
click at [487, 275] on div "You’ll find more information in the next section" at bounding box center [593, 274] width 298 height 9
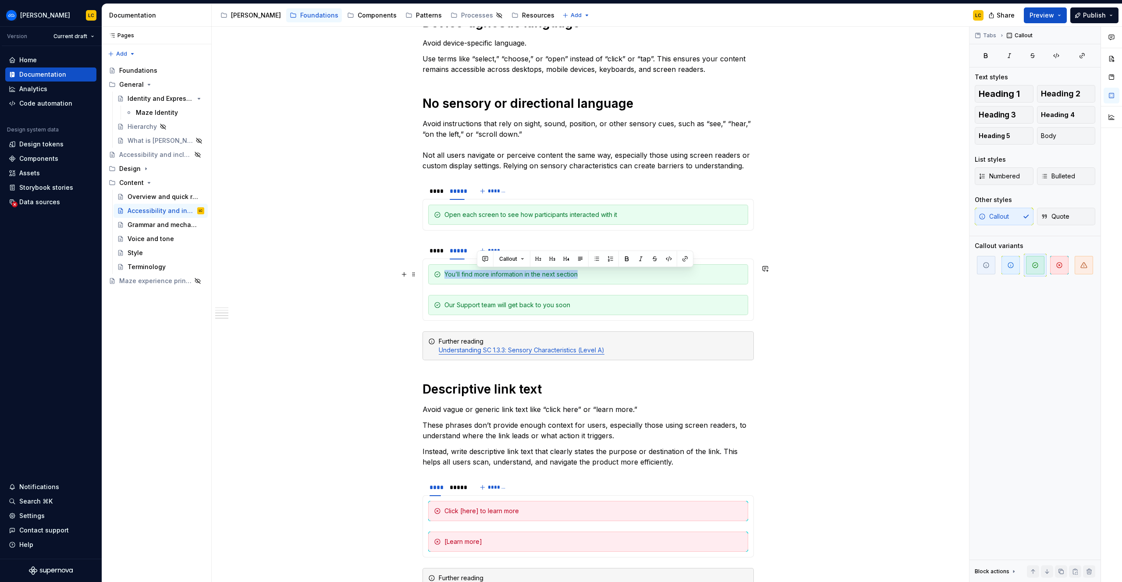
click at [487, 275] on div "You’ll find more information in the next section" at bounding box center [593, 274] width 298 height 9
click at [510, 275] on div "Open each screen to see how participants interacted with it" at bounding box center [593, 274] width 298 height 9
click at [509, 275] on div "Open each screen to see how participants interacted with it" at bounding box center [593, 274] width 298 height 9
click at [633, 271] on div "Open each screen to see how participants interacted with it" at bounding box center [593, 274] width 298 height 9
click at [589, 307] on div "Our Support team will get back to you soon" at bounding box center [593, 305] width 298 height 9
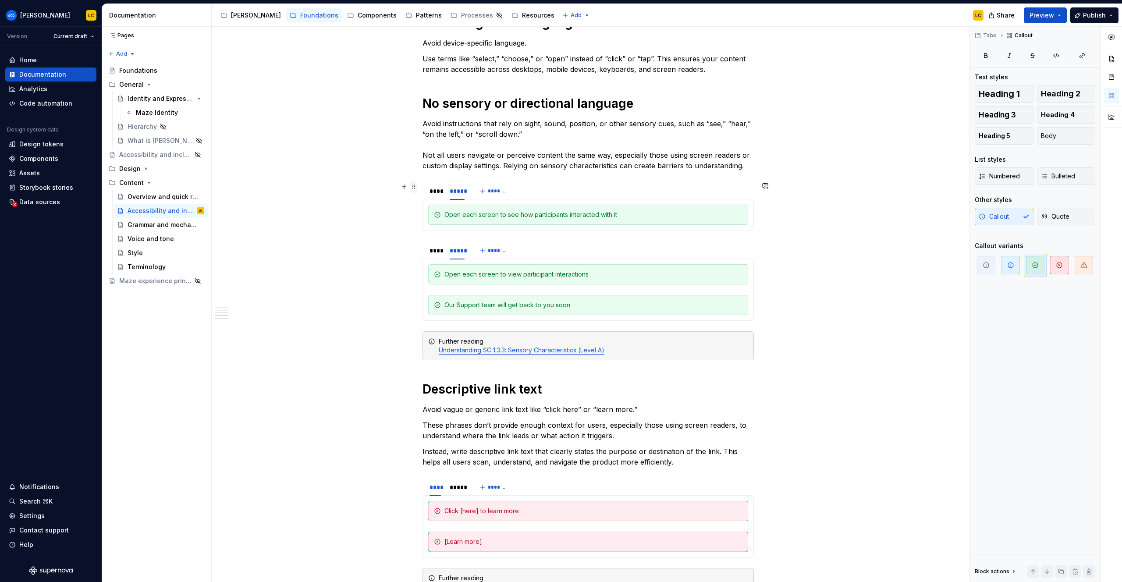
click at [416, 184] on span at bounding box center [413, 187] width 7 height 12
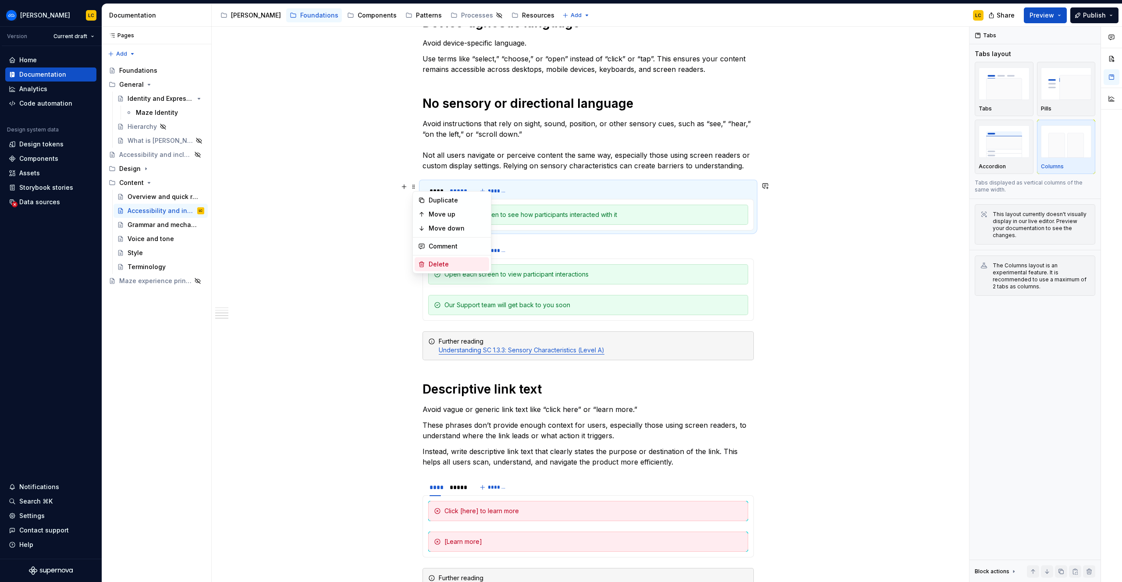
click at [441, 261] on div "Delete" at bounding box center [457, 264] width 57 height 9
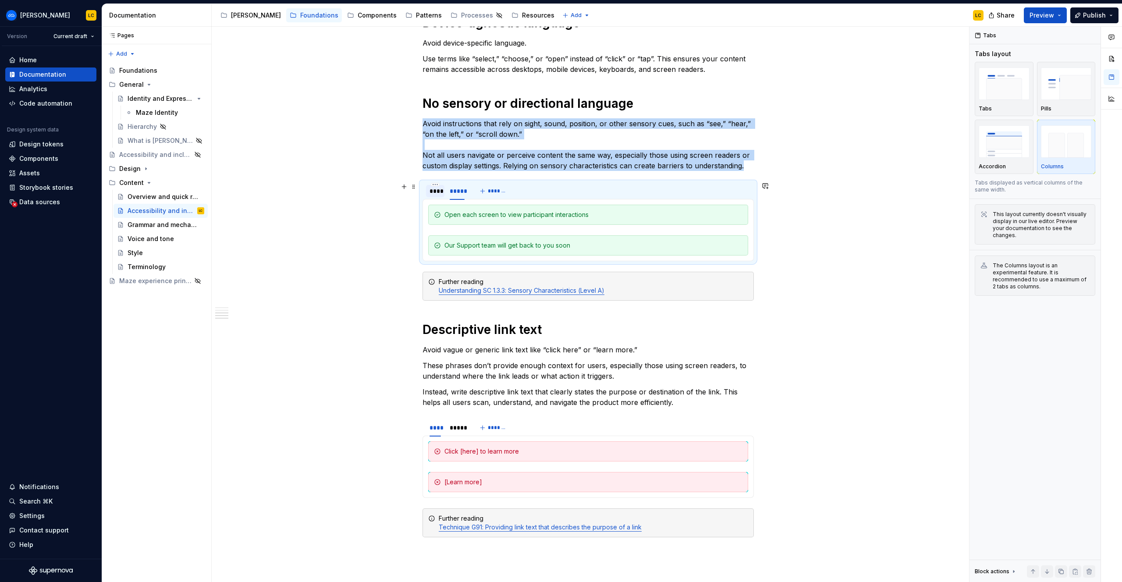
click at [437, 190] on div "****" at bounding box center [434, 191] width 11 height 9
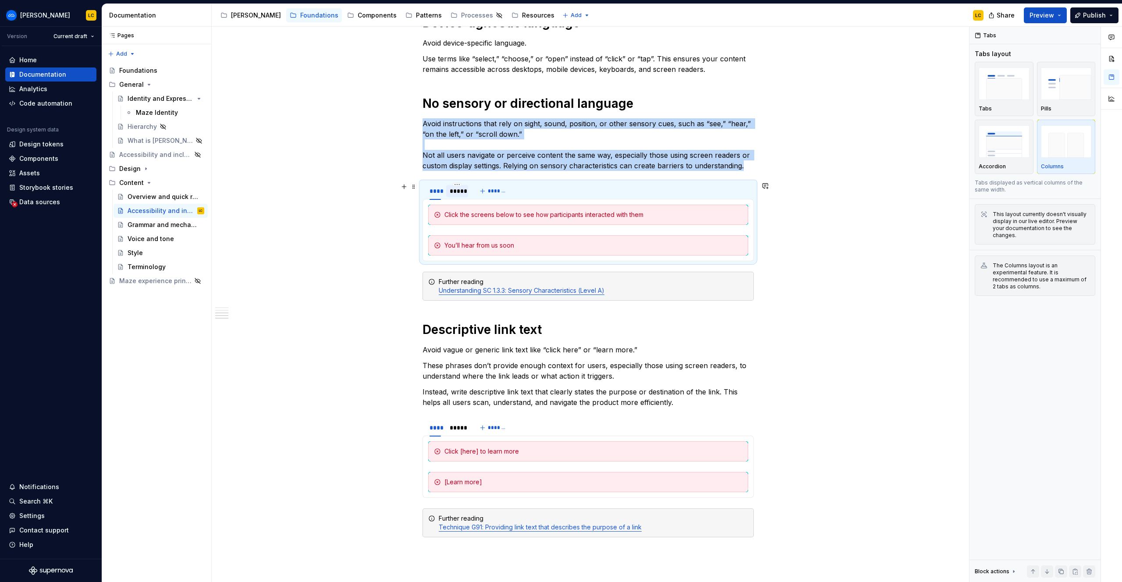
click at [463, 190] on div "*****" at bounding box center [457, 191] width 15 height 9
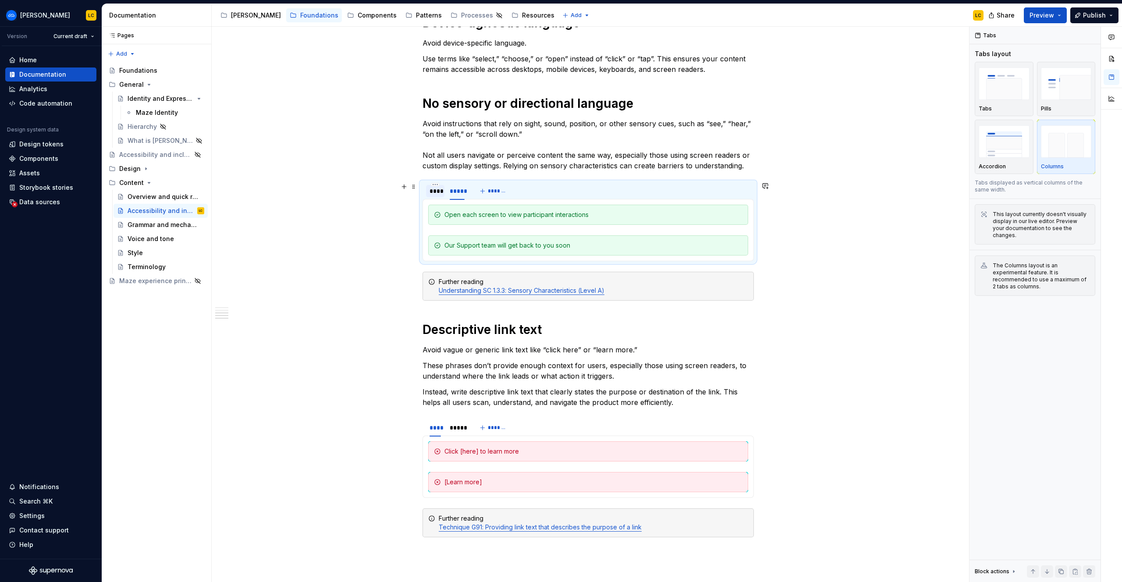
click at [444, 189] on div "****" at bounding box center [435, 191] width 18 height 12
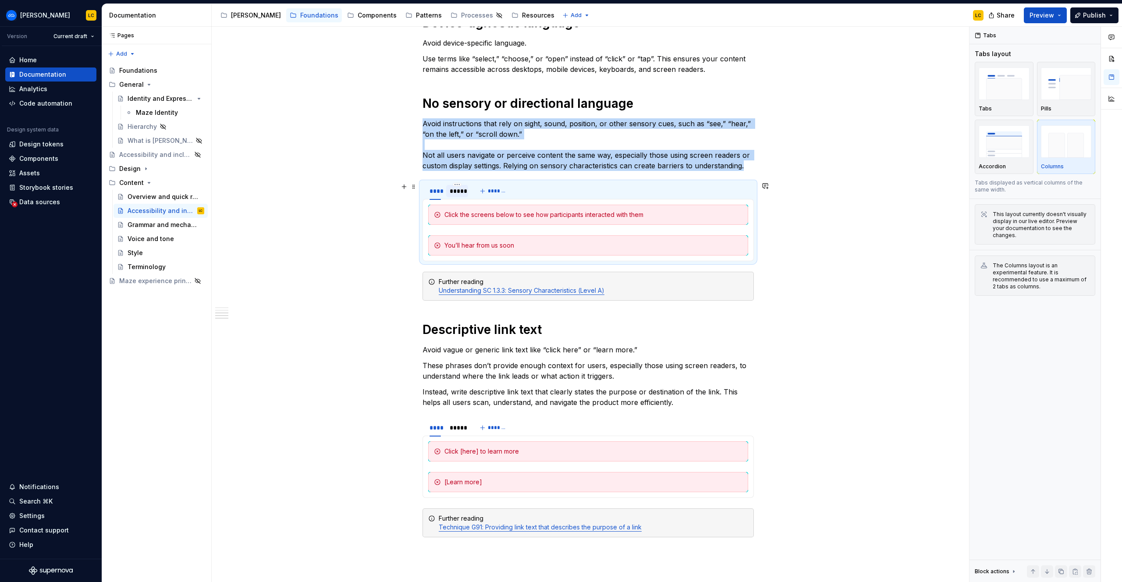
click at [459, 190] on div "*****" at bounding box center [457, 191] width 15 height 9
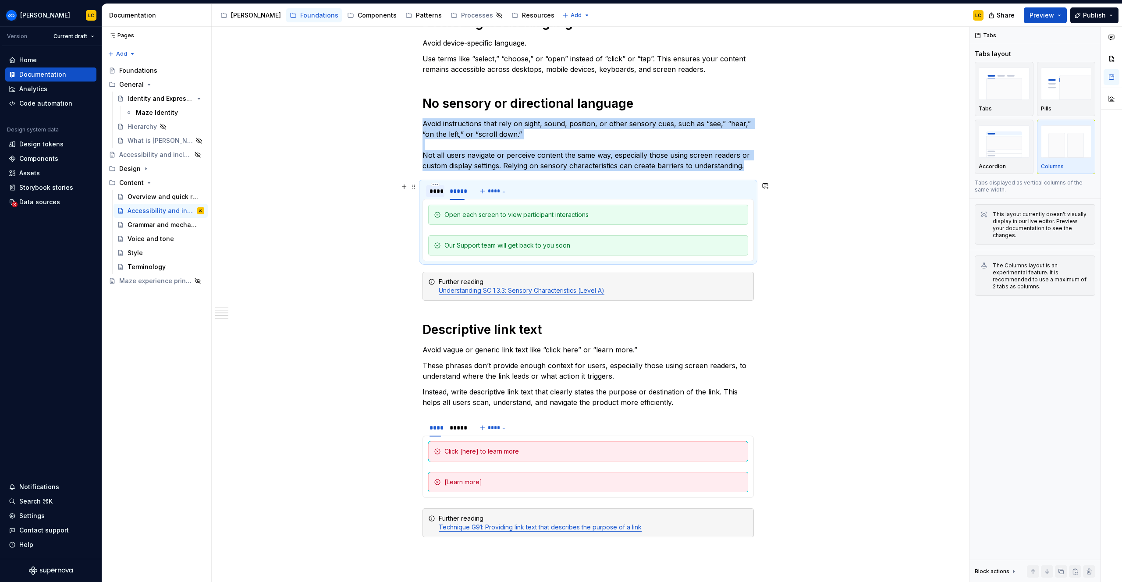
click at [443, 190] on div "****" at bounding box center [435, 191] width 18 height 12
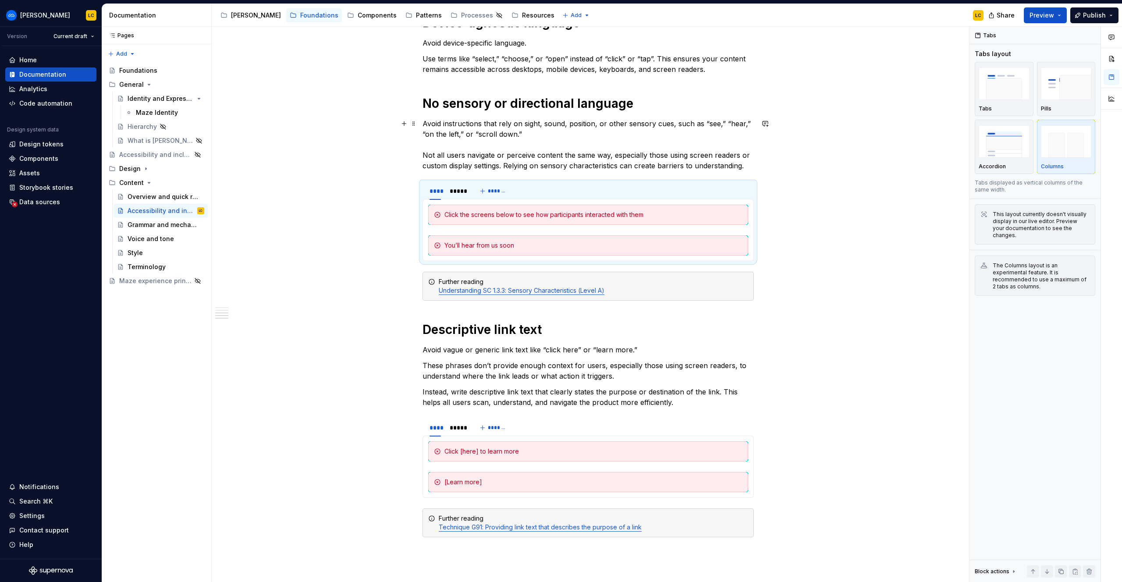
click at [571, 146] on p "Avoid instructions that rely on sight, sound, position, or other sensory cues, …" at bounding box center [587, 144] width 331 height 53
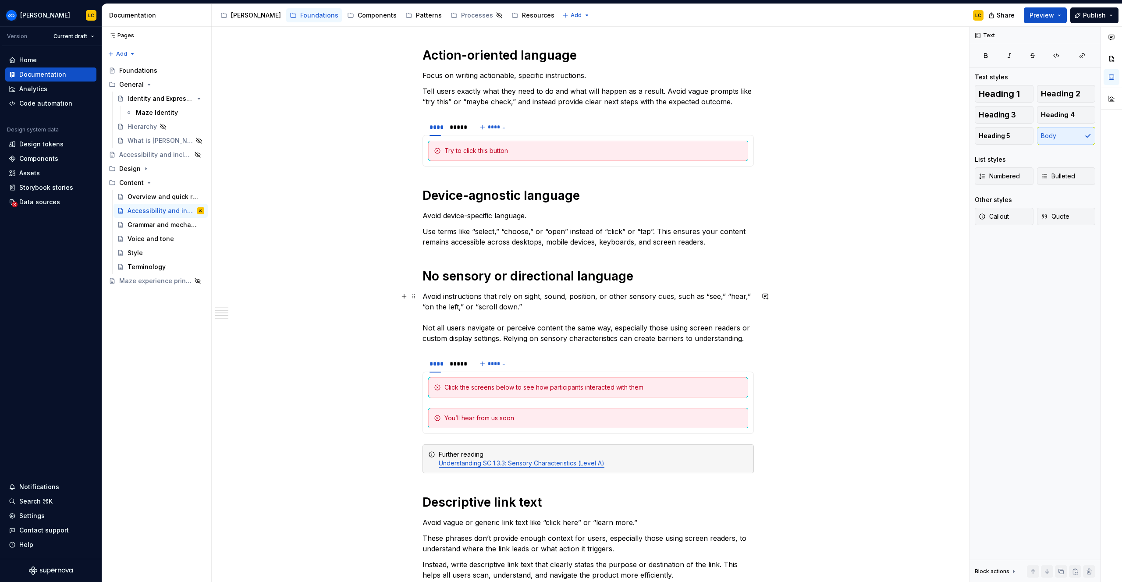
scroll to position [327, 0]
click at [505, 275] on strong "No sensory or directional language" at bounding box center [527, 275] width 211 height 15
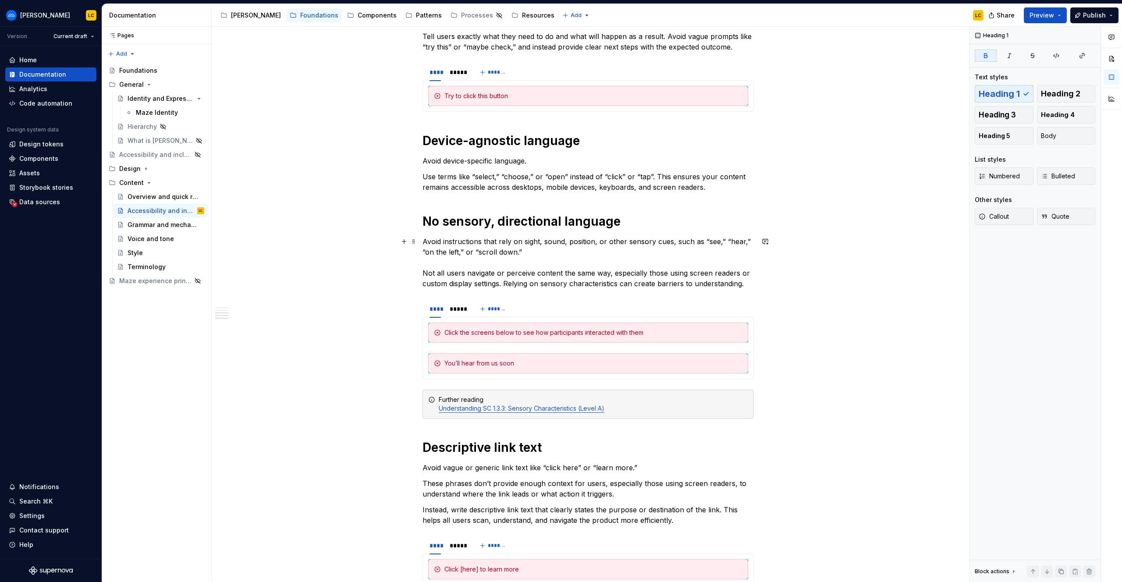
scroll to position [385, 0]
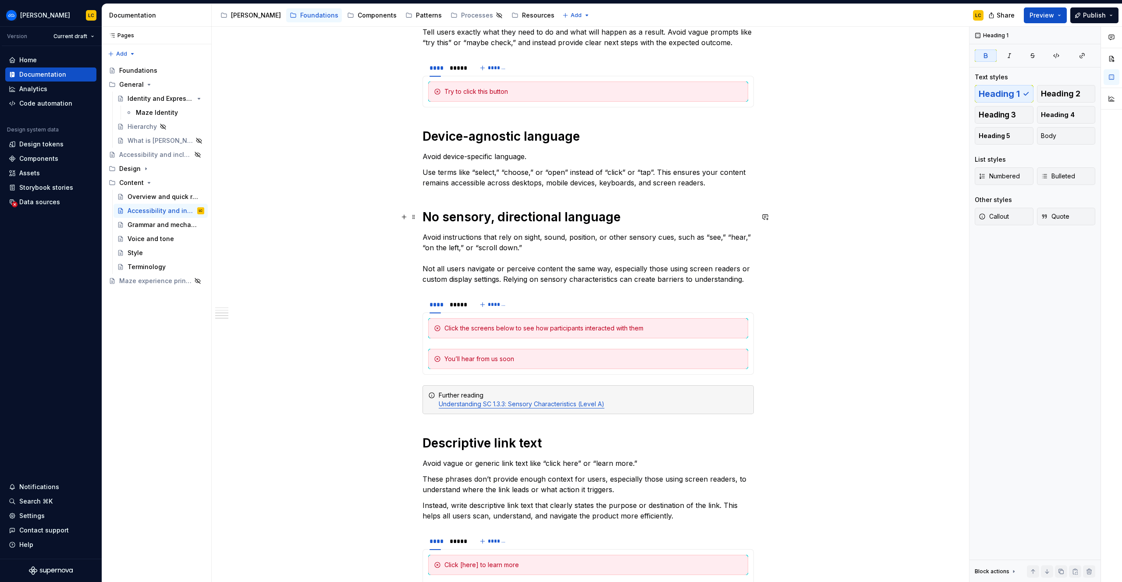
click at [564, 216] on strong "No sensory, directional language" at bounding box center [521, 216] width 198 height 15
click at [486, 241] on p "Avoid instructions that rely on sight, sound, position, or other sensory cues, …" at bounding box center [587, 258] width 331 height 53
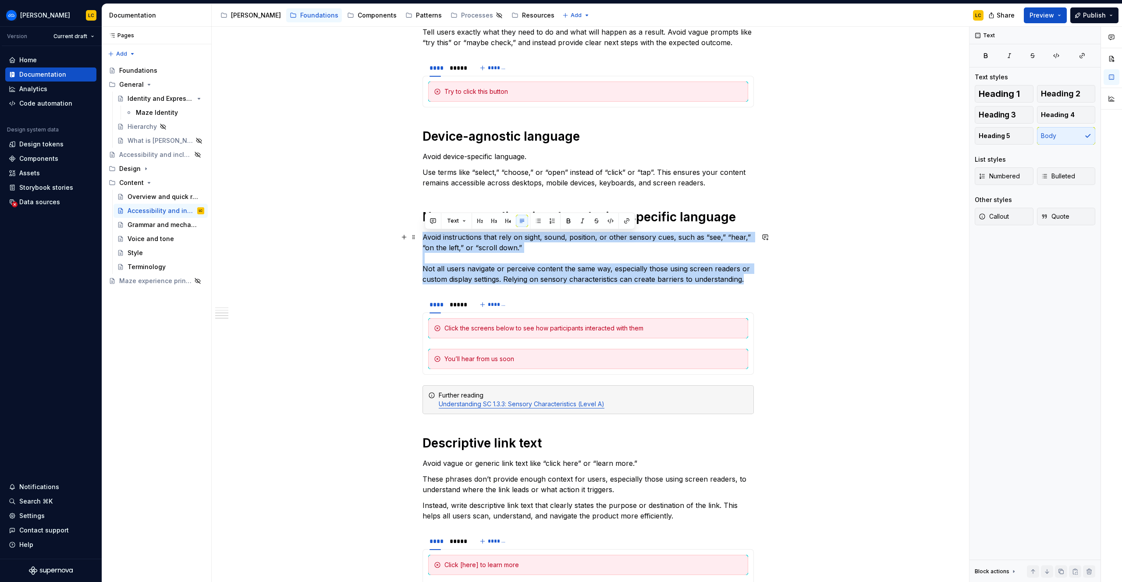
click at [486, 241] on p "Avoid instructions that rely on sight, sound, position, or other sensory cues, …" at bounding box center [587, 258] width 331 height 53
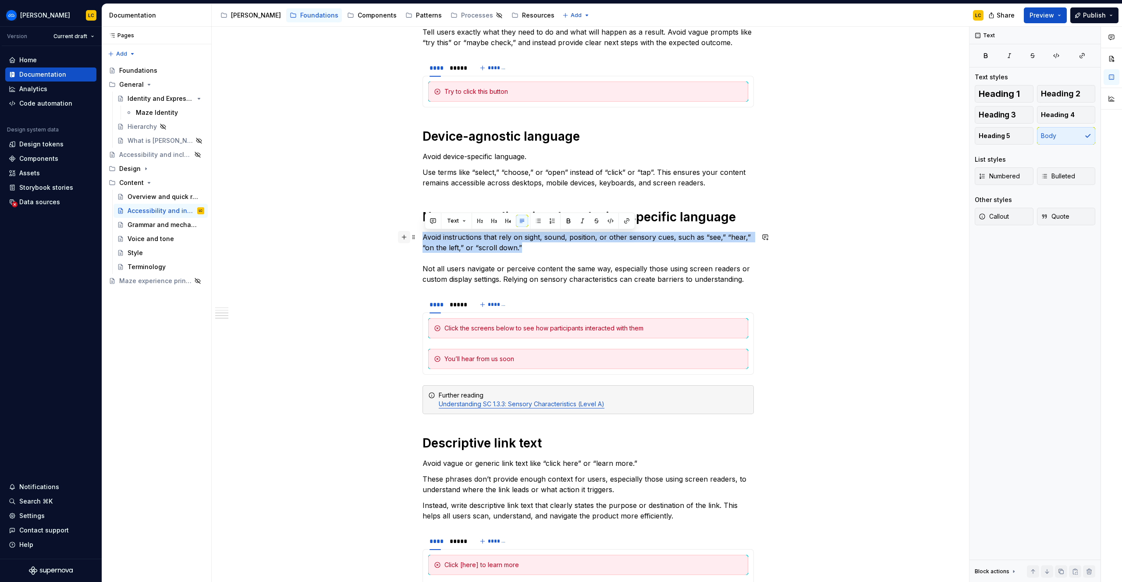
drag, startPoint x: 529, startPoint y: 251, endPoint x: 402, endPoint y: 234, distance: 127.7
click at [422, 234] on div "Write in a way that supports all users, including those who are neurodivergent,…" at bounding box center [587, 231] width 331 height 904
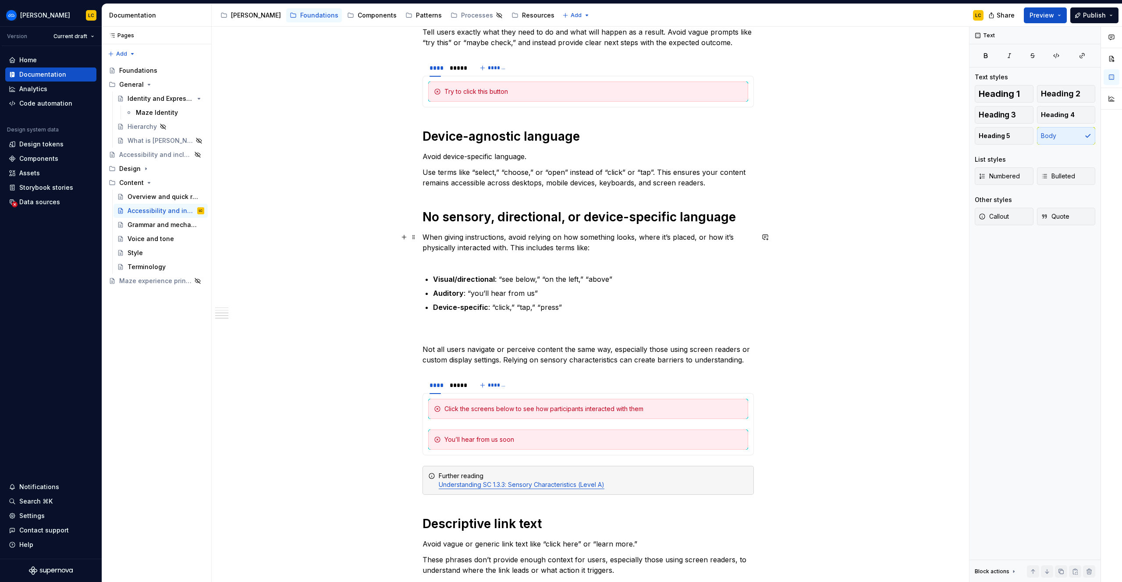
click at [468, 260] on p "When giving instructions, avoid relying on how something looks, where it’s plac…" at bounding box center [587, 248] width 331 height 32
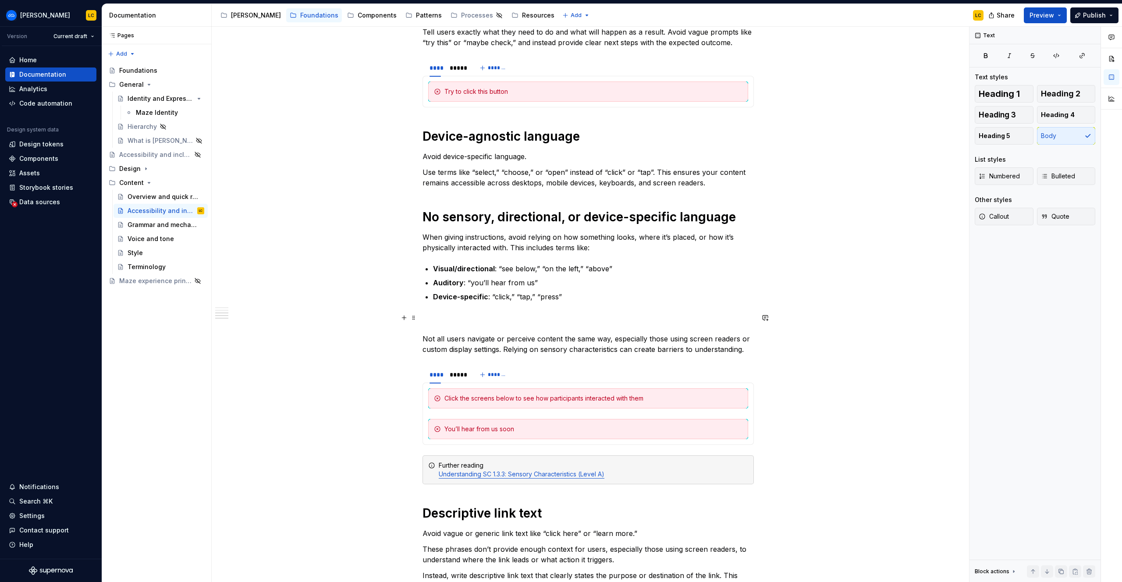
click at [465, 317] on p "Not all users navigate or perceive content the same way, especially those using…" at bounding box center [587, 333] width 331 height 42
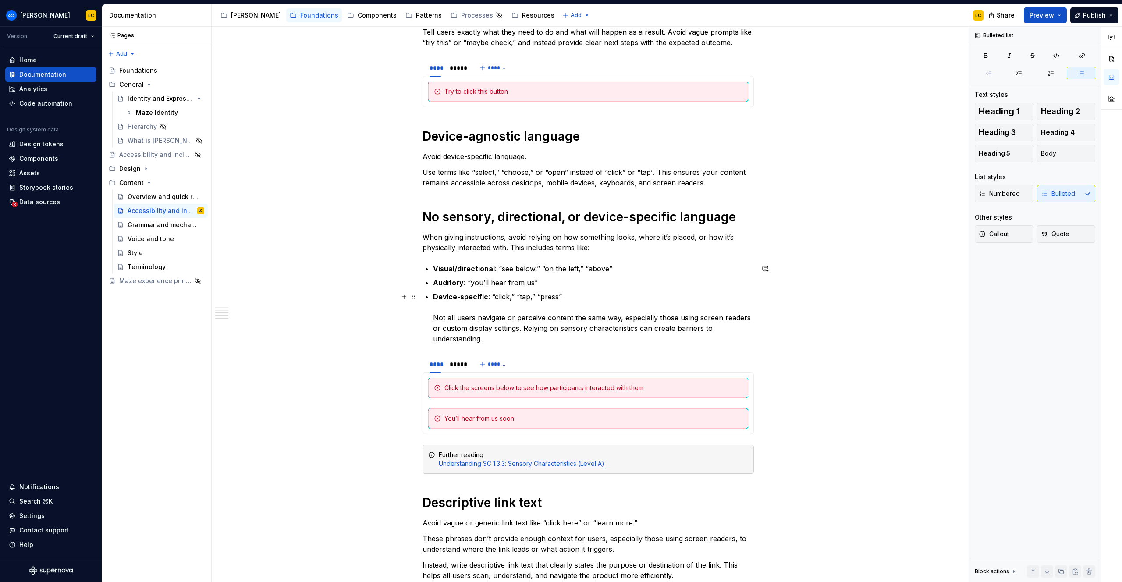
click at [434, 316] on div "Write in a way that supports all users, including those who are neurodivergent,…" at bounding box center [587, 255] width 331 height 953
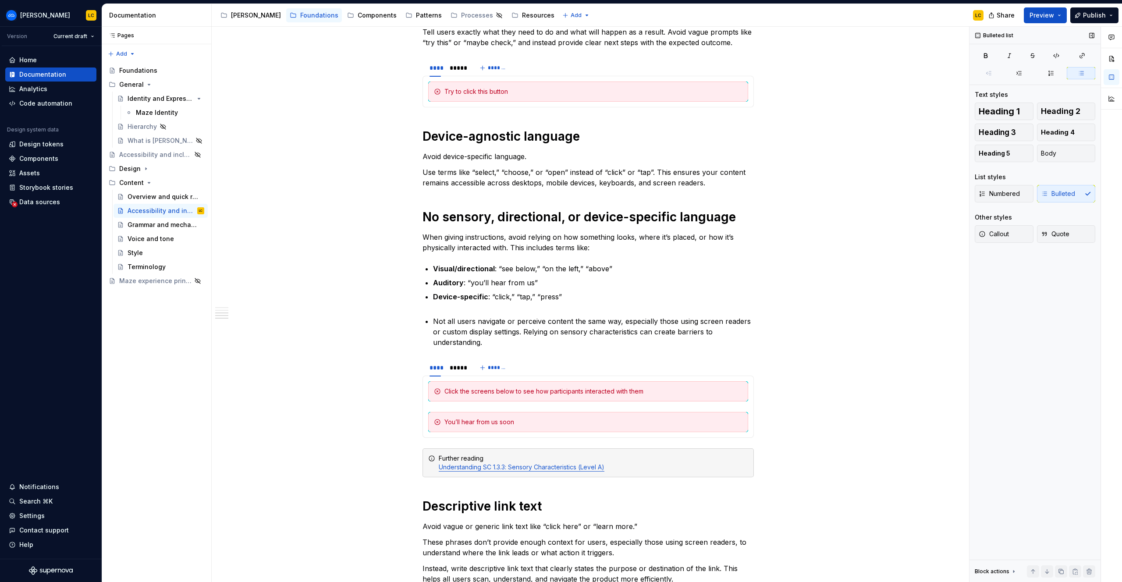
click at [1059, 189] on div "Numbered Bulleted" at bounding box center [1035, 194] width 121 height 18
click at [1050, 153] on span "Body" at bounding box center [1048, 153] width 15 height 9
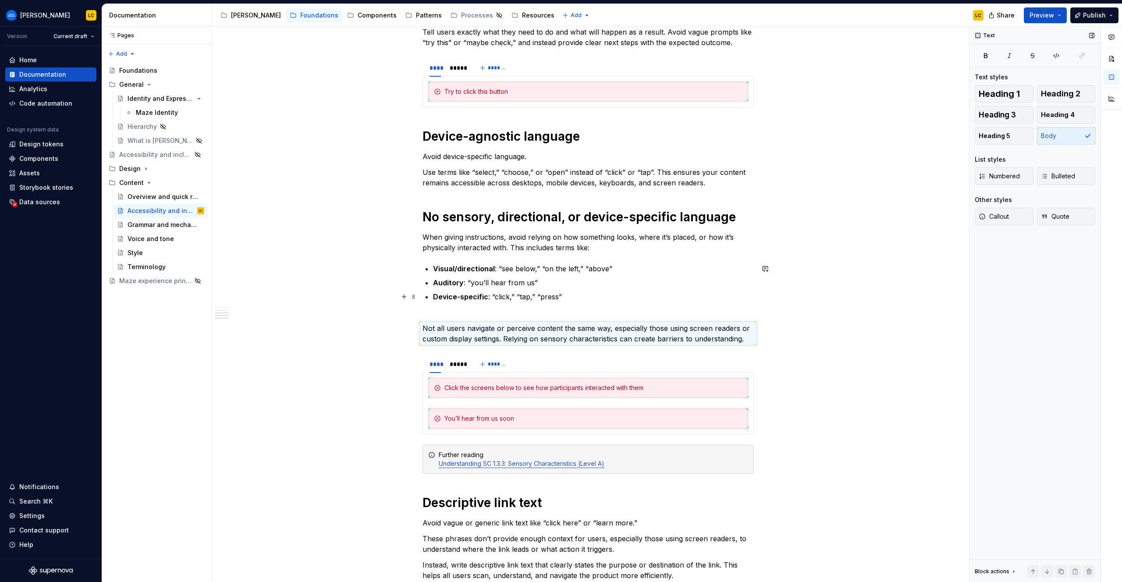
click at [556, 302] on p "Device-specific : “click,” “tap,” “press”" at bounding box center [593, 301] width 321 height 21
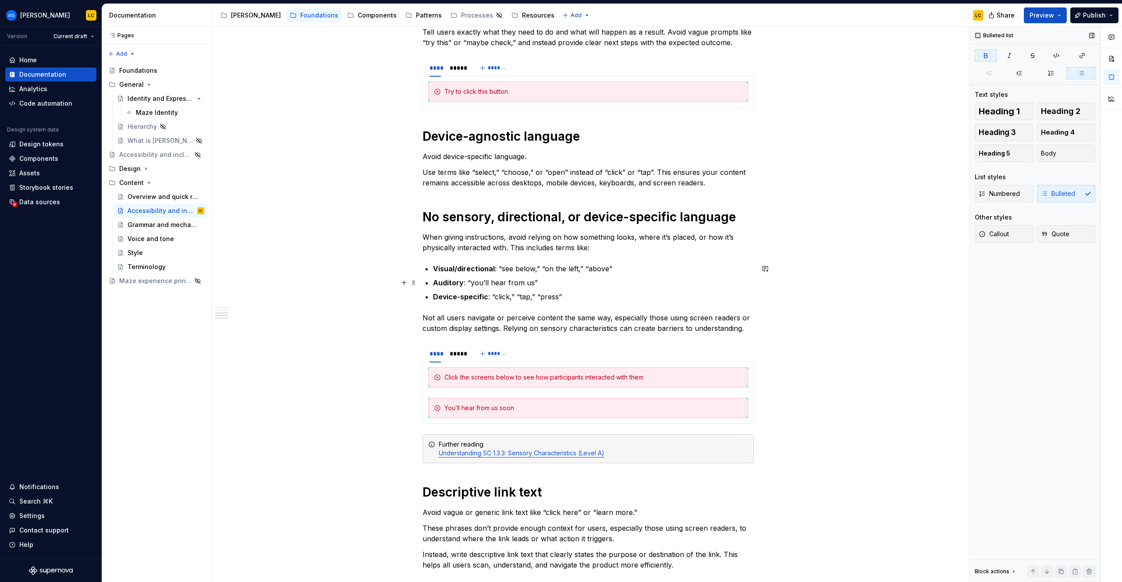
click at [445, 285] on strong "Auditory" at bounding box center [448, 282] width 31 height 9
drag, startPoint x: 463, startPoint y: 270, endPoint x: 429, endPoint y: 270, distance: 34.2
click at [433, 270] on li "Visual/directional : “see below,” “on the left,” “above”" at bounding box center [593, 268] width 321 height 11
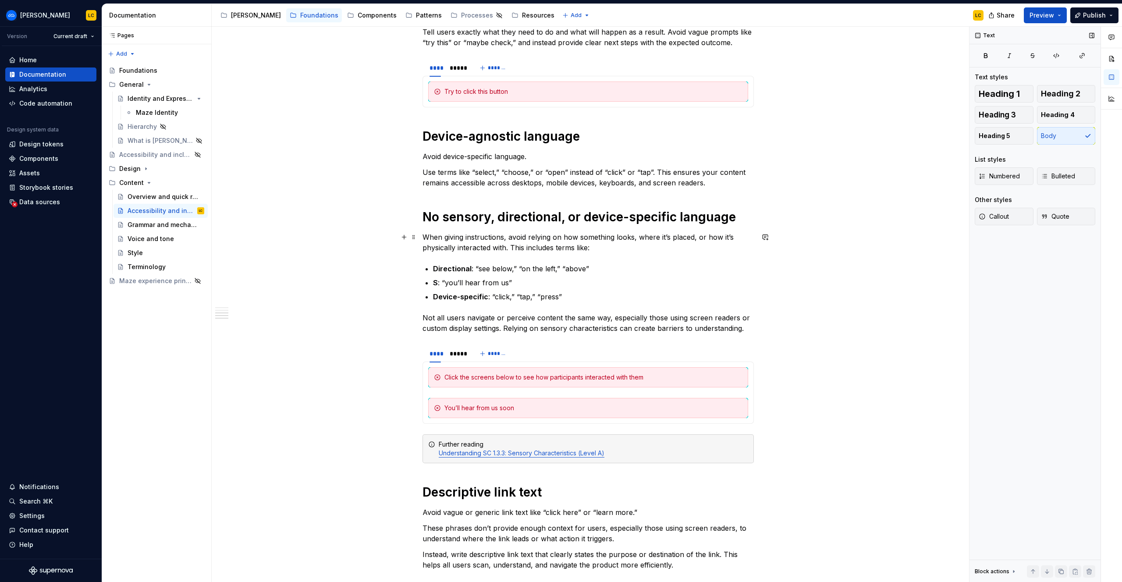
click at [512, 245] on p "When giving instructions, avoid relying on how something looks, where it’s plac…" at bounding box center [587, 242] width 331 height 21
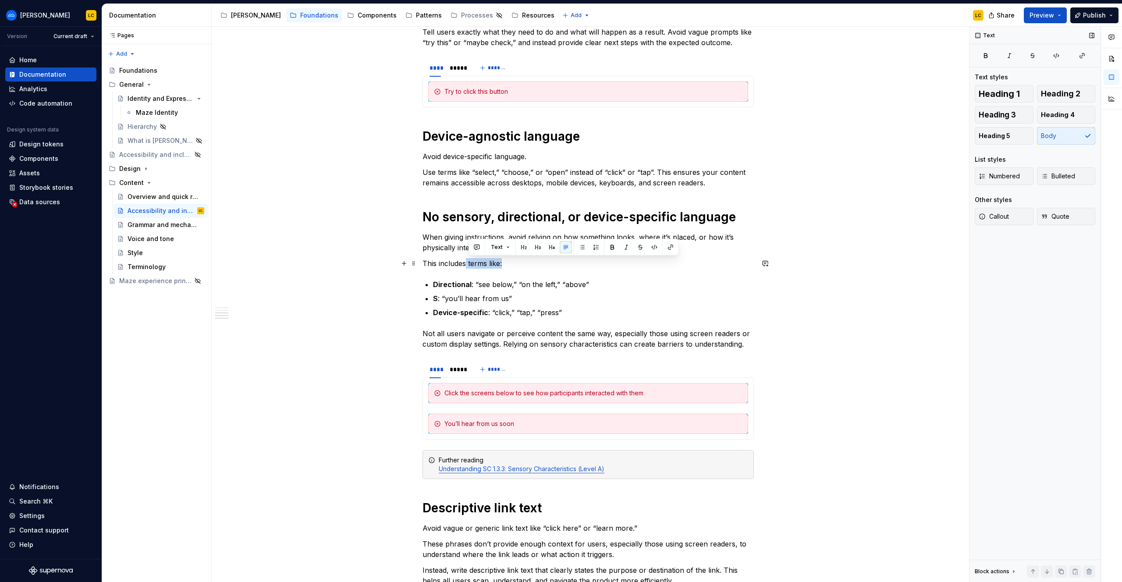
drag, startPoint x: 468, startPoint y: 264, endPoint x: 513, endPoint y: 264, distance: 45.1
click at [513, 264] on p "This includes terms like:" at bounding box center [587, 263] width 331 height 11
click at [471, 284] on strong "Directional" at bounding box center [452, 284] width 39 height 9
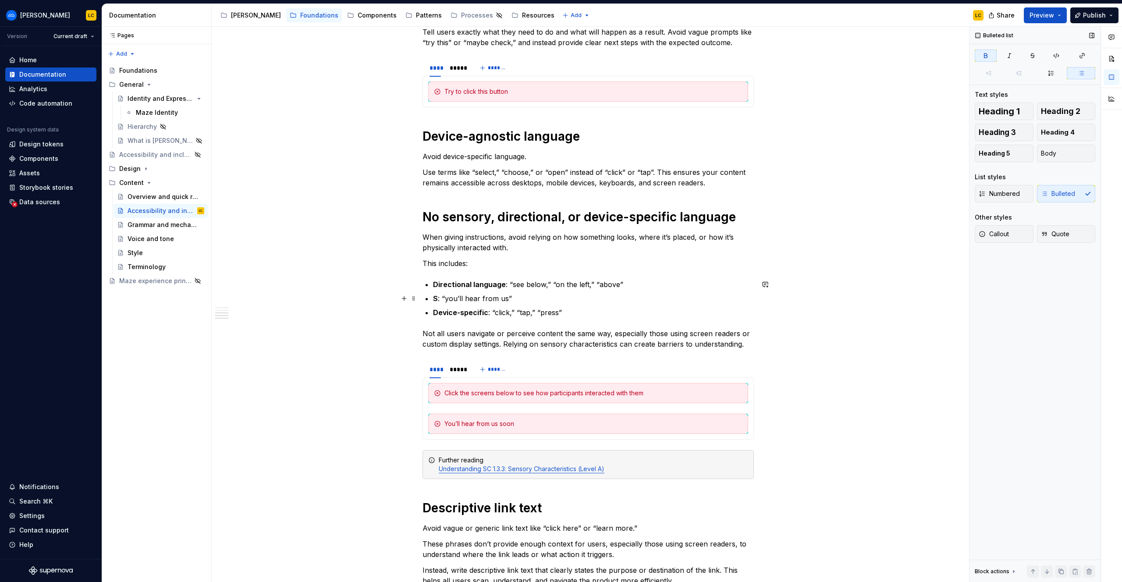
click at [441, 298] on p "S : “you’ll hear from us”" at bounding box center [593, 298] width 321 height 11
click at [488, 312] on strong "Device-specific" at bounding box center [460, 312] width 55 height 9
click at [510, 337] on p "Not all users navigate or perceive content the same way, especially those using…" at bounding box center [587, 338] width 331 height 21
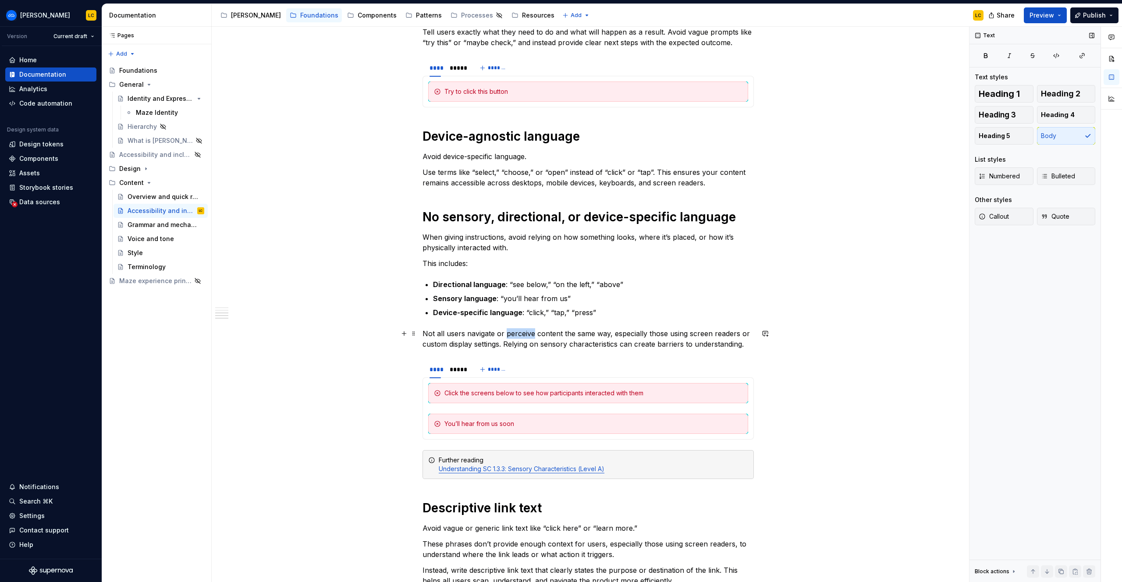
click at [510, 337] on p "Not all users navigate or perceive content the same way, especially those using…" at bounding box center [587, 338] width 331 height 21
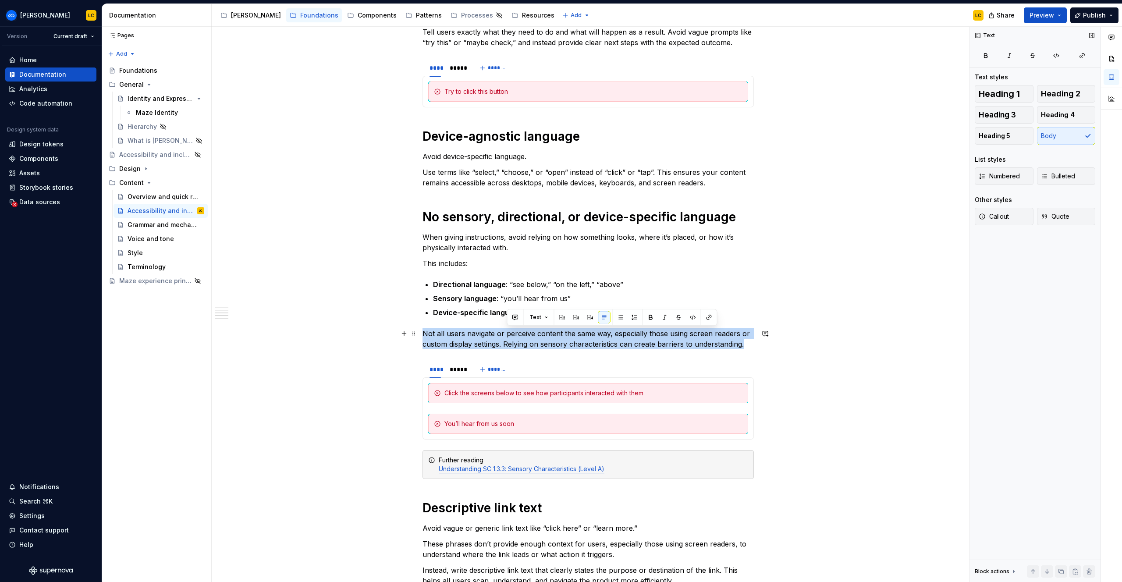
click at [510, 337] on p "Not all users navigate or perceive content the same way, especially those using…" at bounding box center [587, 338] width 331 height 21
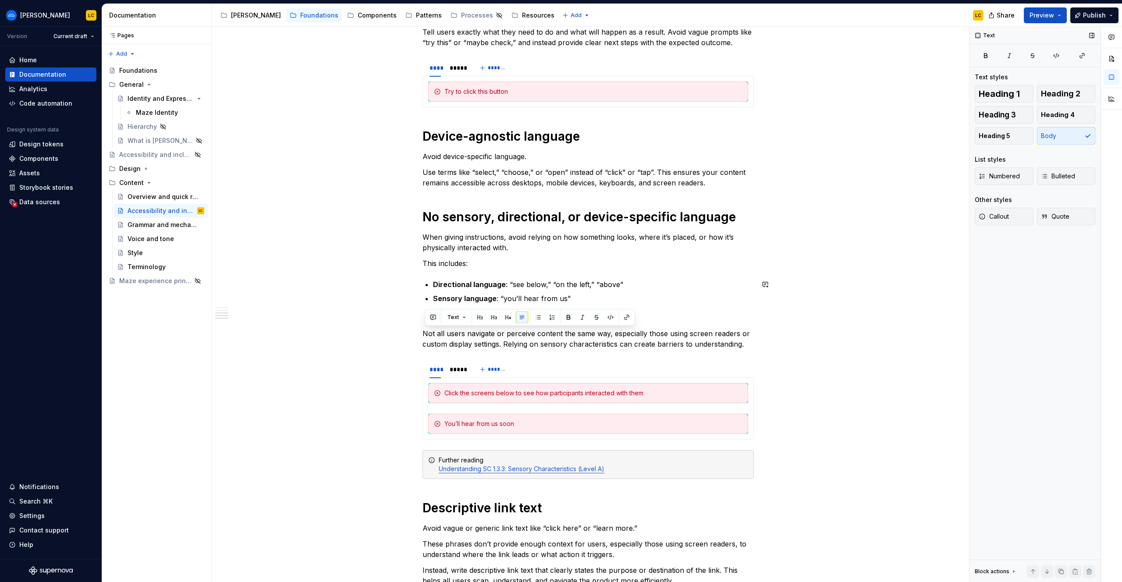
click at [619, 271] on div "Write in a way that supports all users, including those who are neurodivergent,…" at bounding box center [587, 258] width 331 height 958
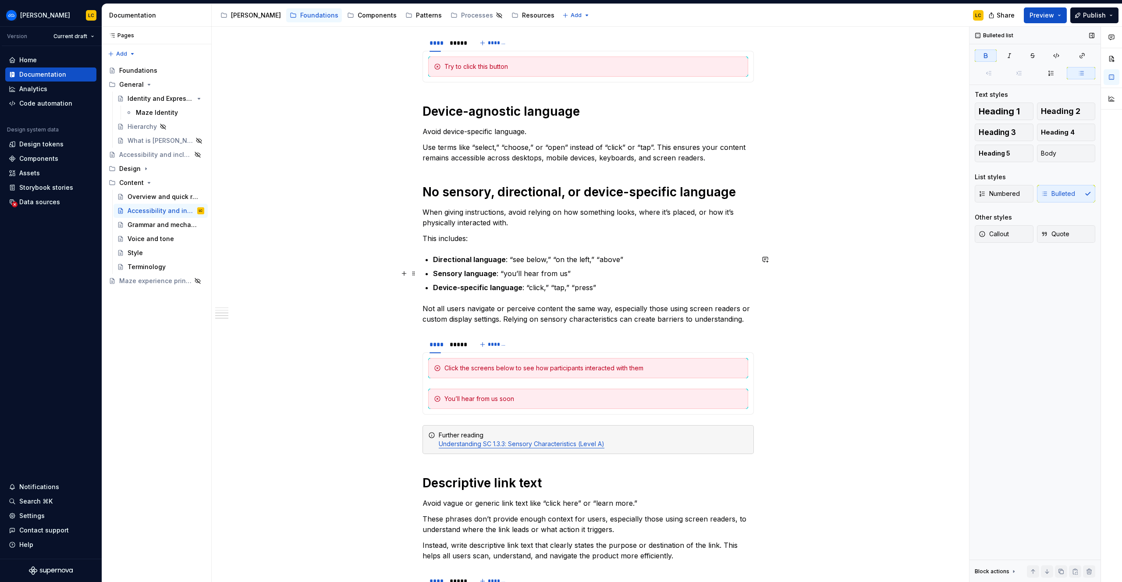
scroll to position [411, 0]
click at [501, 273] on p "Sensory language : “you’ll hear from us”" at bounding box center [593, 272] width 321 height 11
click at [520, 258] on p "Directional language : “see below,” “on the left,” “above”" at bounding box center [593, 258] width 321 height 11
click at [613, 268] on p "Sensory language : “see more”, “you’ll hear from us”" at bounding box center [593, 272] width 321 height 11
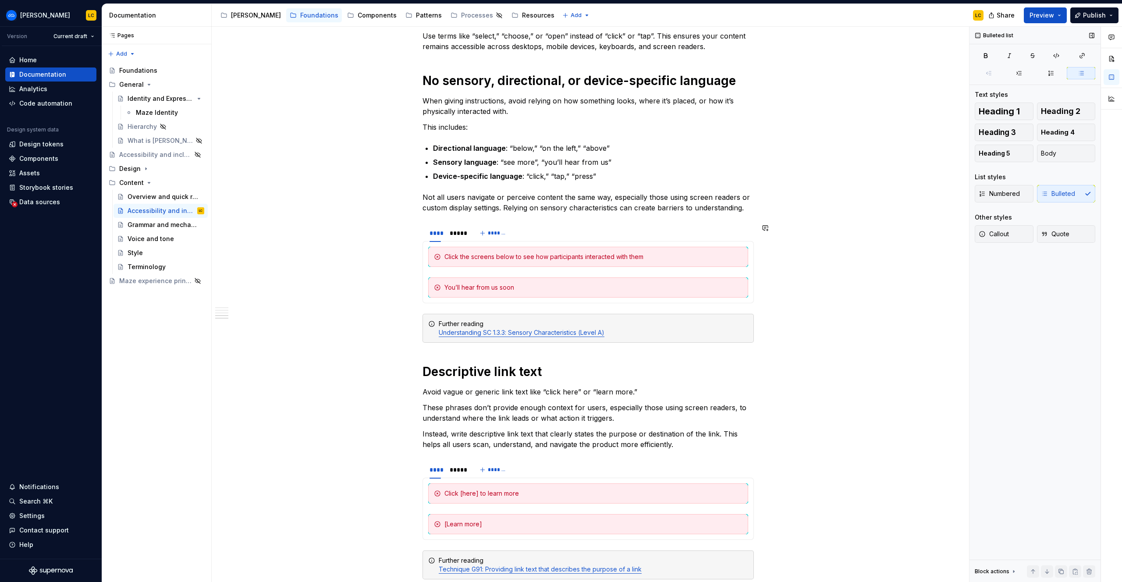
scroll to position [525, 0]
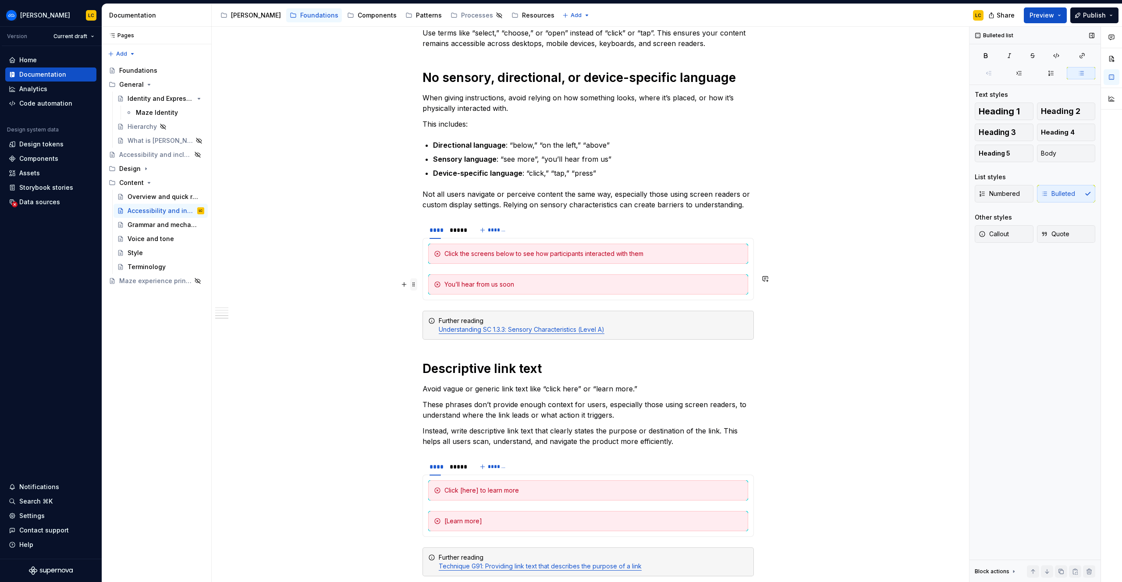
click at [417, 284] on span at bounding box center [413, 284] width 7 height 12
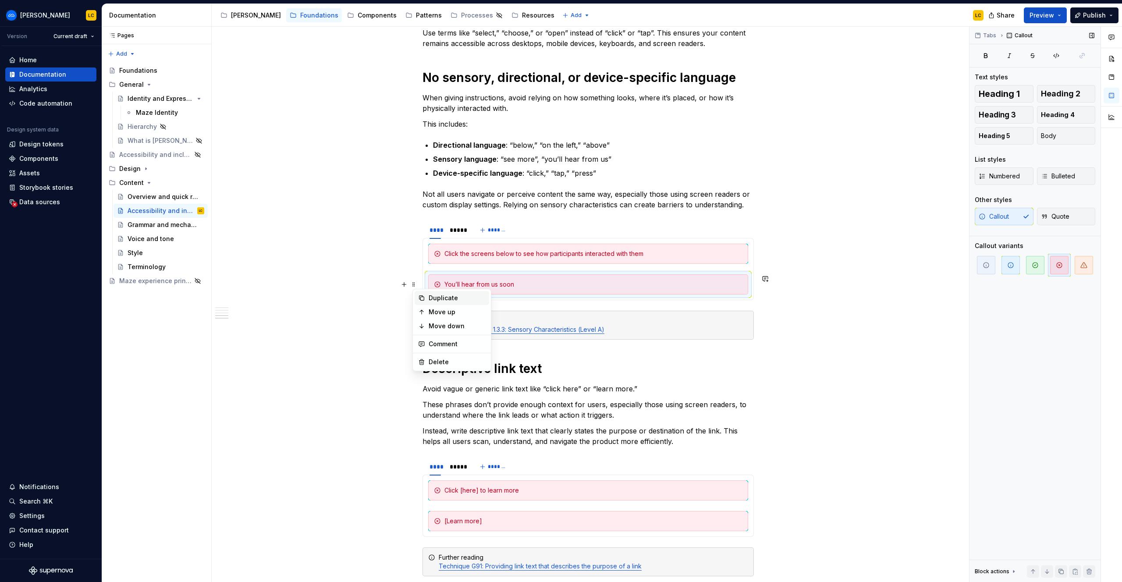
click at [432, 298] on div "Duplicate" at bounding box center [457, 298] width 57 height 9
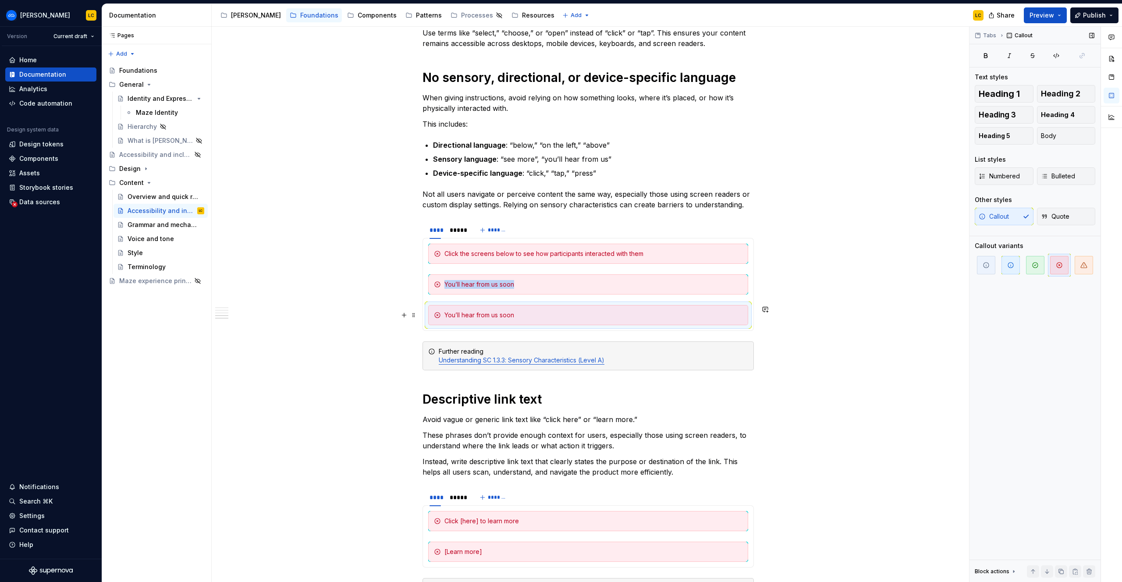
click at [455, 311] on div "You’ll hear from us soon" at bounding box center [593, 315] width 298 height 9
click at [463, 227] on div "*****" at bounding box center [457, 230] width 15 height 9
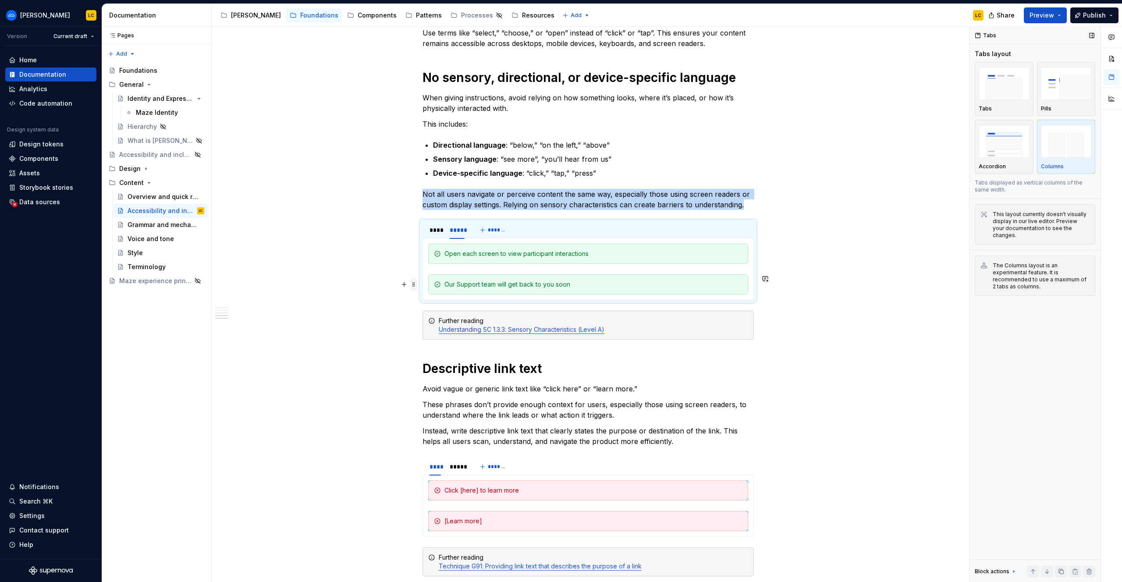
click at [413, 283] on span at bounding box center [413, 284] width 7 height 12
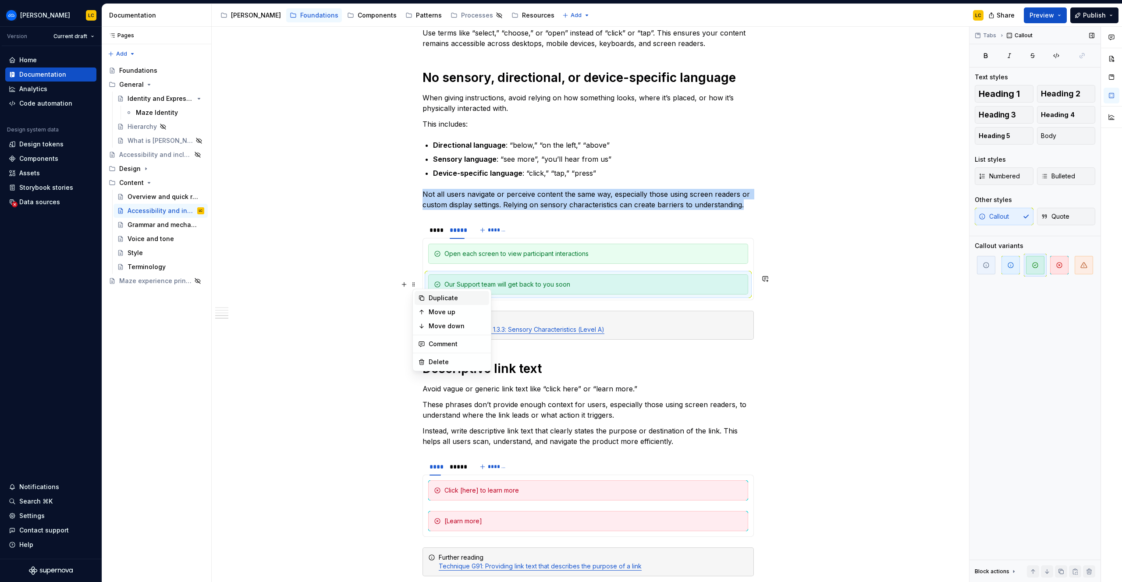
click at [429, 296] on div "Duplicate" at bounding box center [457, 298] width 57 height 9
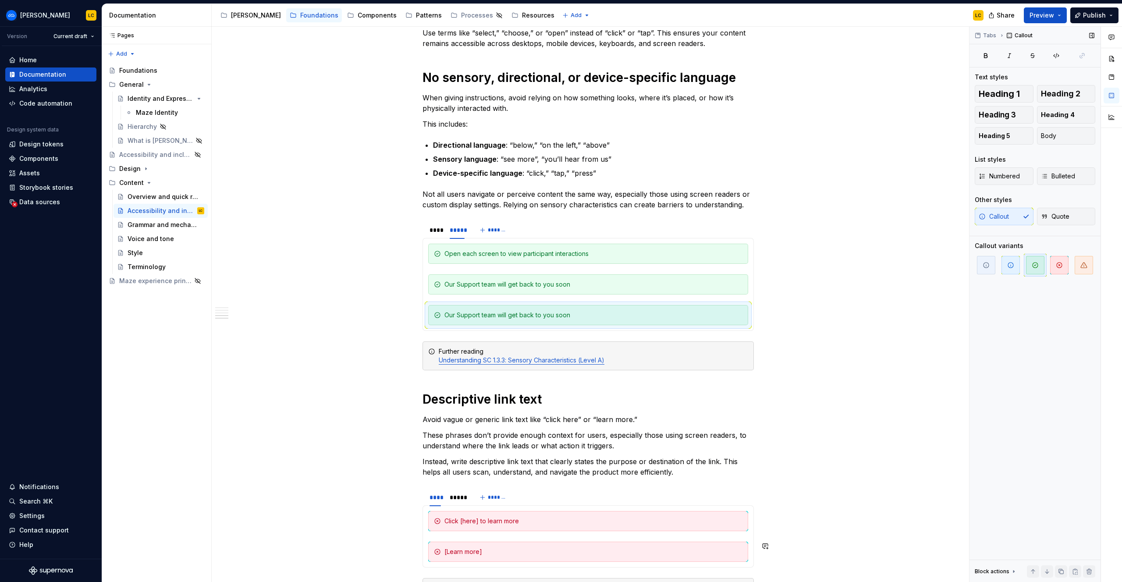
click at [485, 311] on div "Our Support team will get back to you soon" at bounding box center [593, 315] width 298 height 9
click at [492, 313] on div "Select Continue to move forward" at bounding box center [593, 315] width 298 height 9
click at [440, 228] on div "****" at bounding box center [434, 230] width 11 height 9
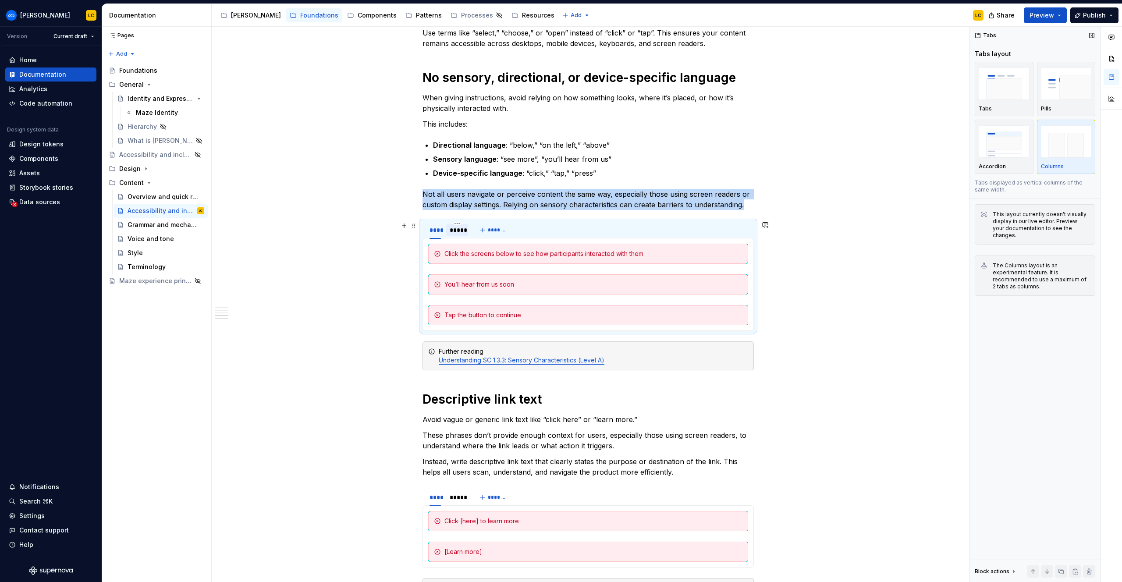
click at [456, 229] on div "*****" at bounding box center [457, 230] width 15 height 9
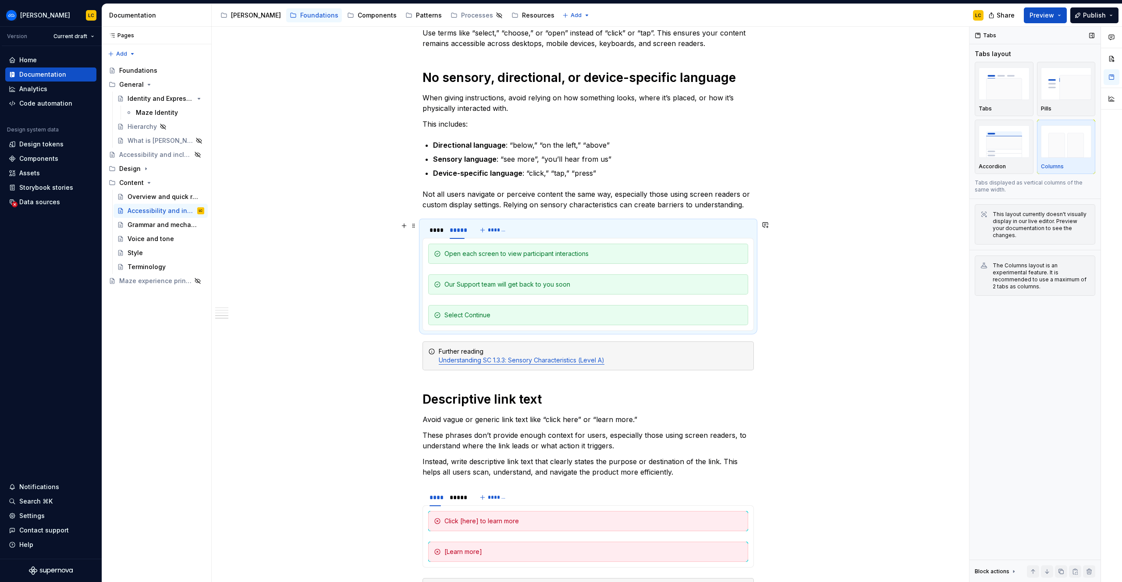
click at [427, 229] on div "**** *****" at bounding box center [446, 232] width 49 height 22
click at [441, 230] on div "****" at bounding box center [434, 230] width 11 height 9
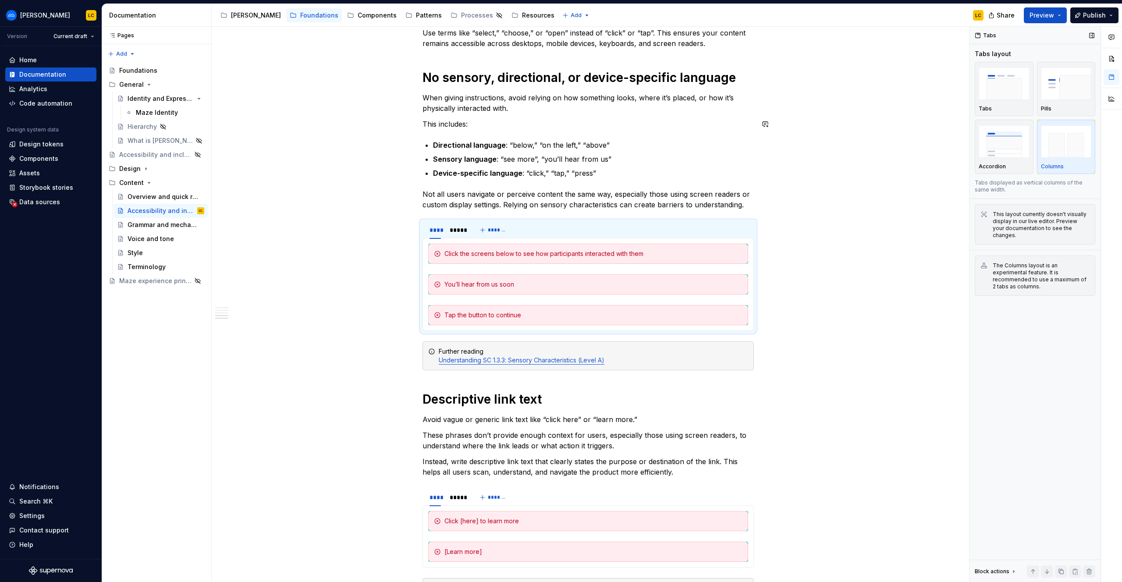
click at [620, 114] on div "Write in a way that supports all users, including those who are neurodivergent,…" at bounding box center [587, 133] width 331 height 989
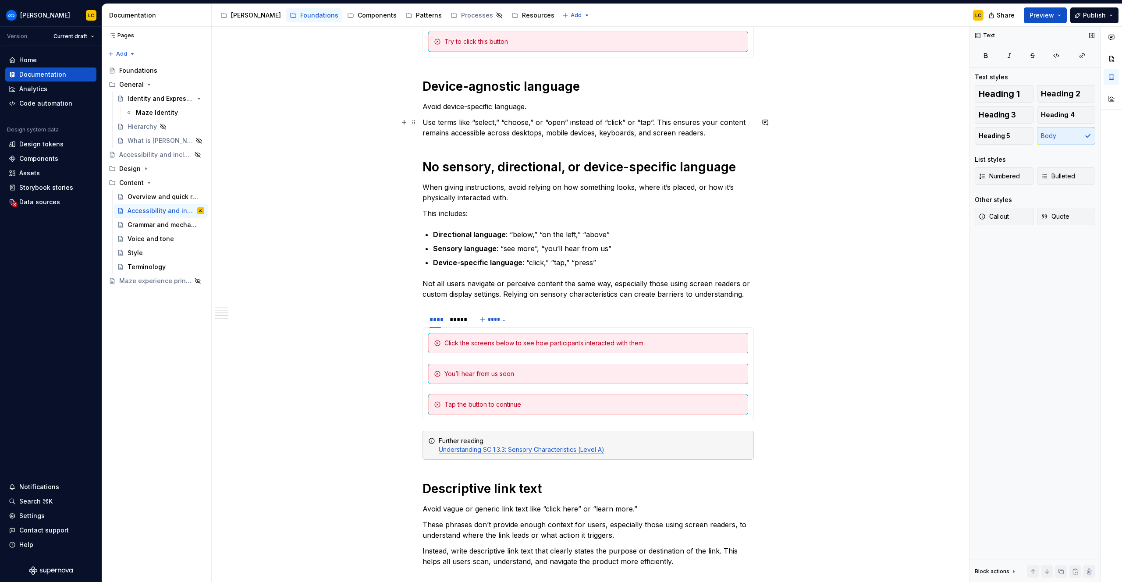
scroll to position [436, 0]
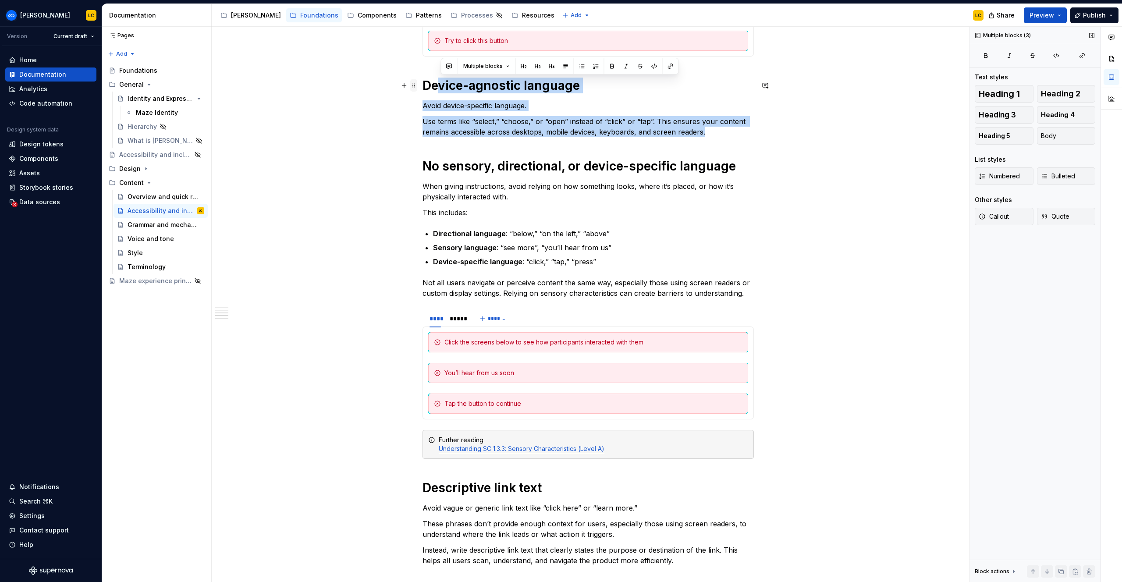
drag, startPoint x: 724, startPoint y: 130, endPoint x: 418, endPoint y: 82, distance: 310.0
click at [422, 82] on div "Write in a way that supports all users, including those who are neurodivergent,…" at bounding box center [587, 227] width 331 height 999
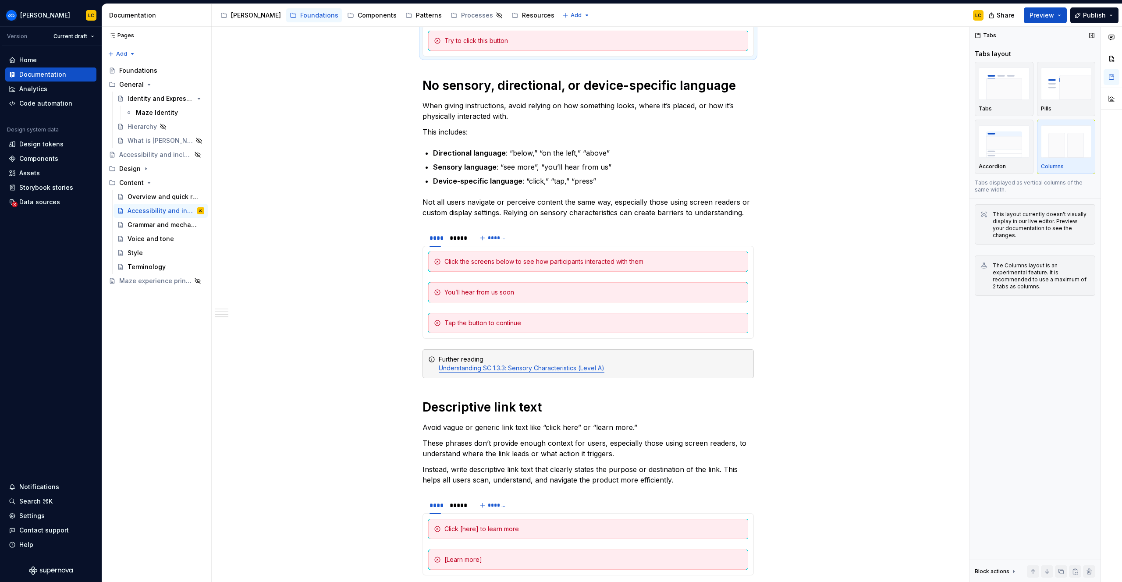
scroll to position [417, 0]
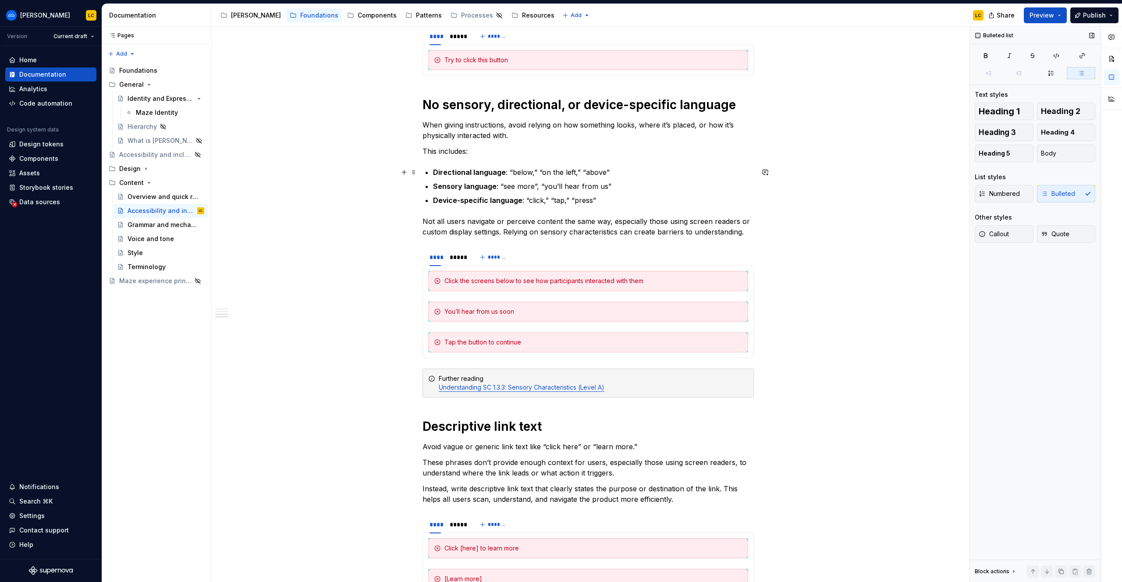
click at [611, 172] on p "Directional language : “below,” “on the left,” “above”" at bounding box center [593, 172] width 321 height 11
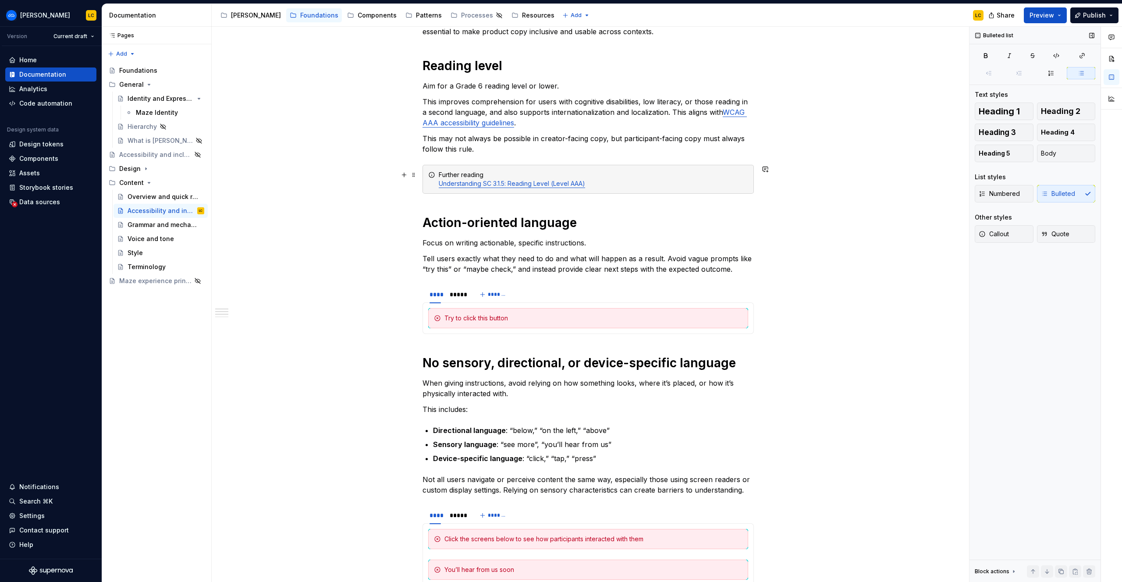
scroll to position [128, 0]
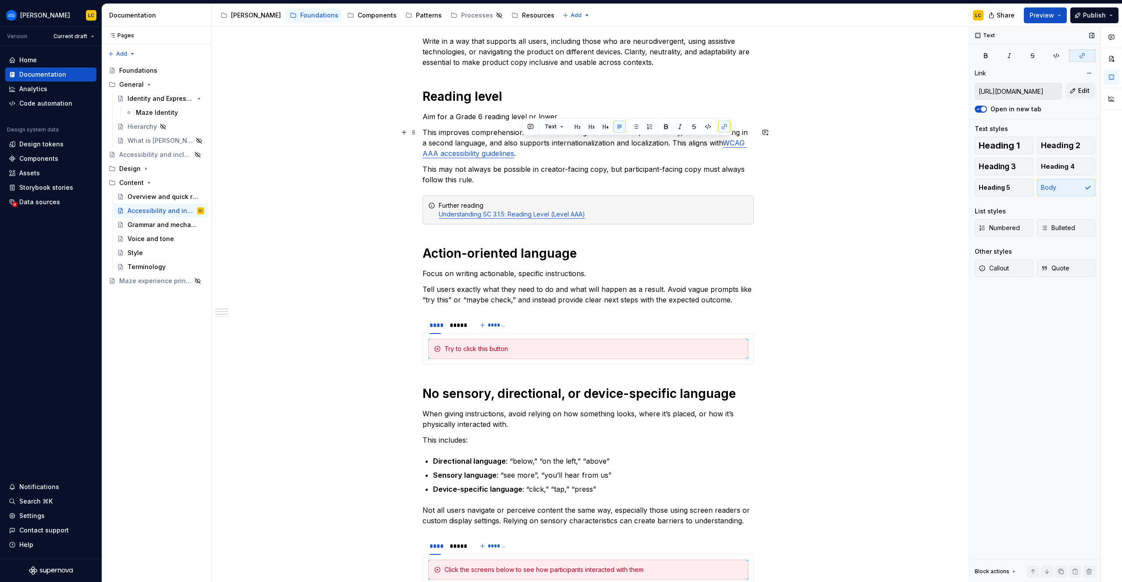
drag, startPoint x: 672, startPoint y: 150, endPoint x: 667, endPoint y: 145, distance: 6.8
click at [667, 145] on p "This improves comprehension for users with cognitive disabilities, low literacy…" at bounding box center [587, 143] width 331 height 32
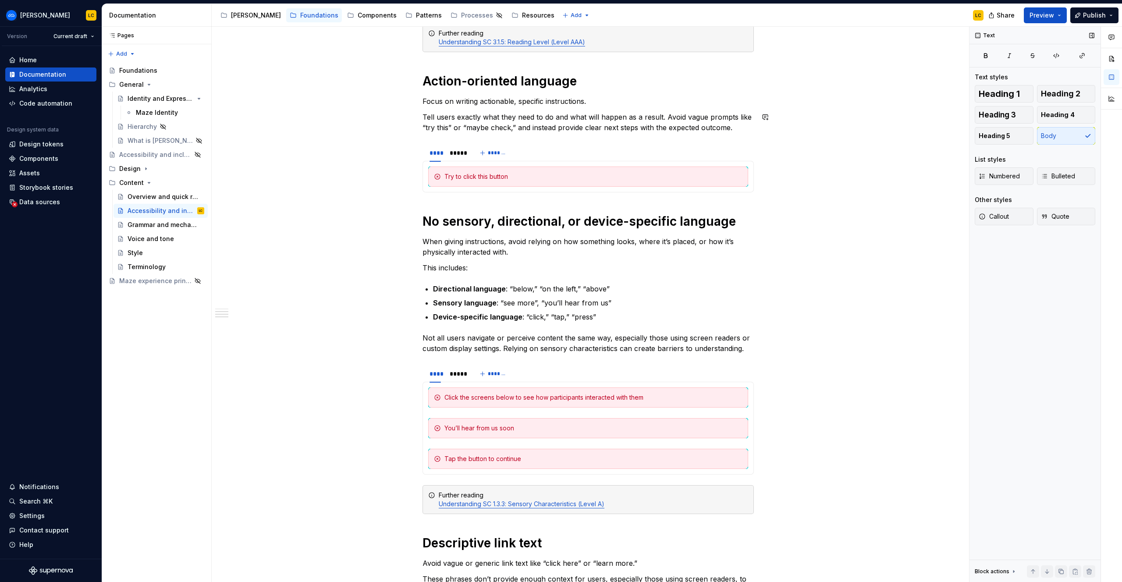
scroll to position [289, 0]
click at [510, 83] on strong "Action-oriented language" at bounding box center [499, 81] width 154 height 15
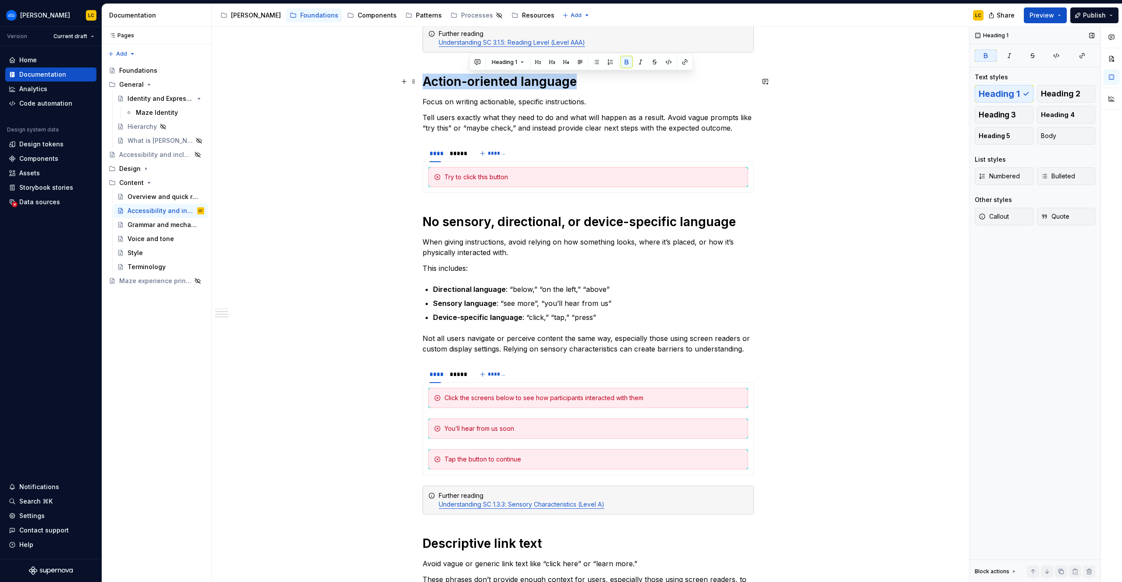
click at [510, 83] on strong "Action-oriented language" at bounding box center [499, 81] width 154 height 15
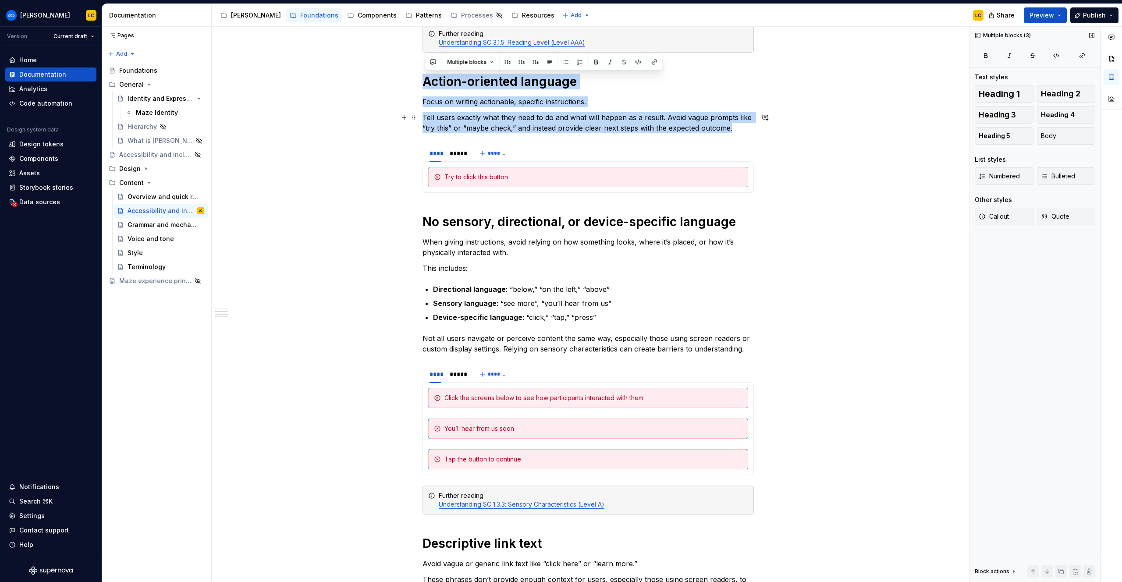
click at [732, 127] on p "Tell users exactly what they need to do and what will happen as a result. Avoid…" at bounding box center [587, 122] width 331 height 21
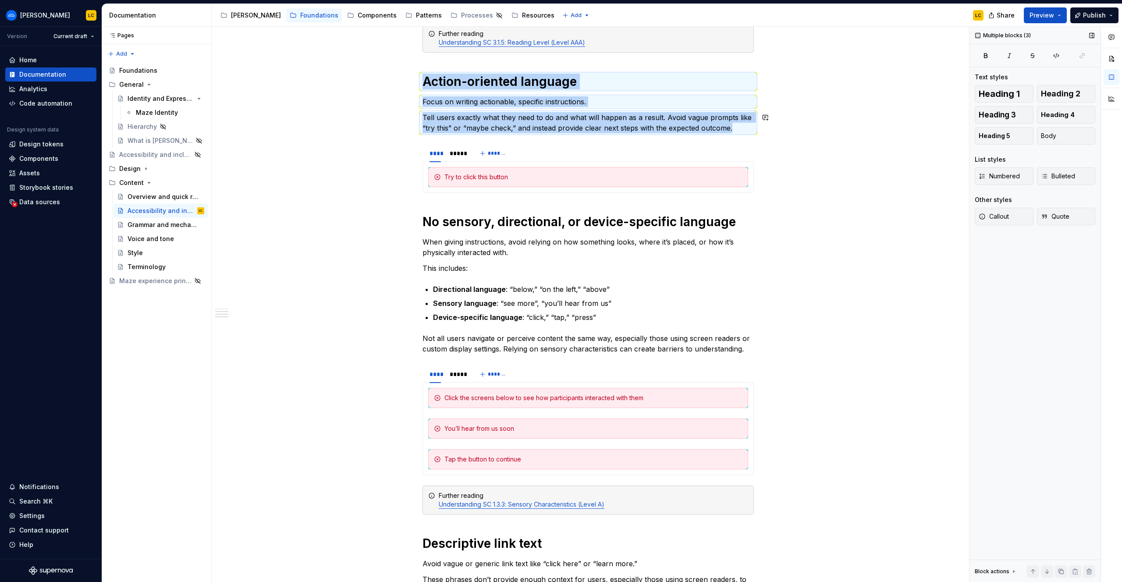
copy div "Action-oriented language Focus on writing actionable, specific instructions. Te…"
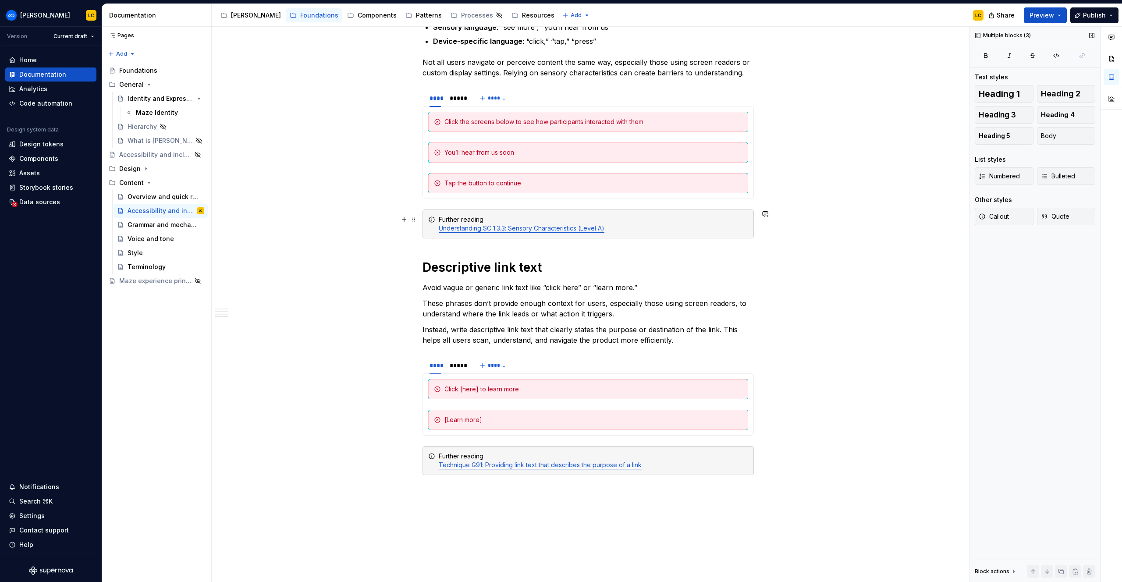
scroll to position [554, 0]
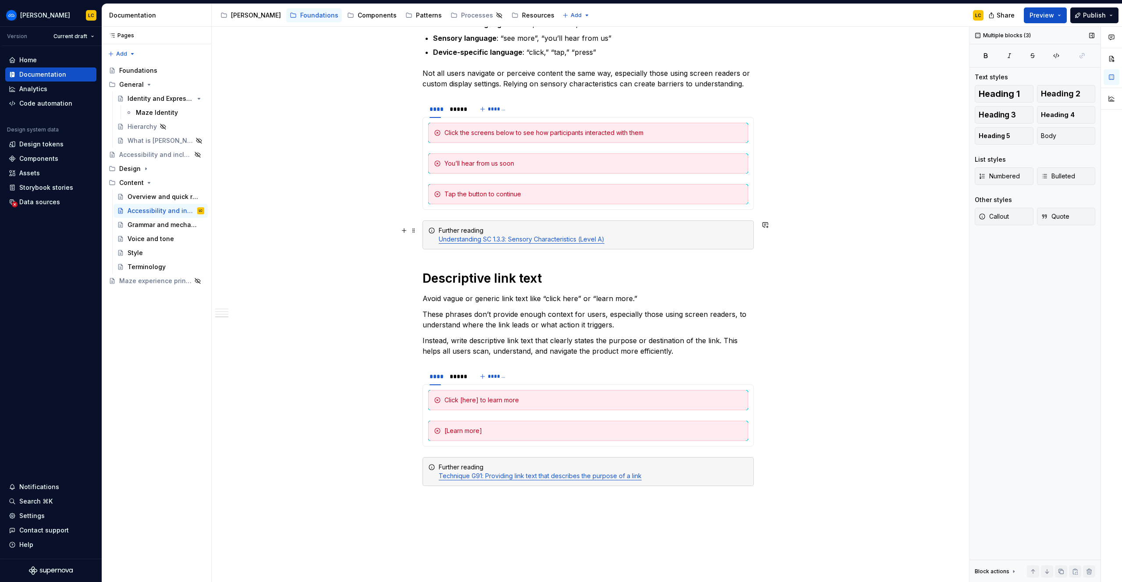
click at [639, 238] on div "Further reading Understanding SC 1.3.3: Sensory Characteristics (Level A)" at bounding box center [593, 235] width 309 height 18
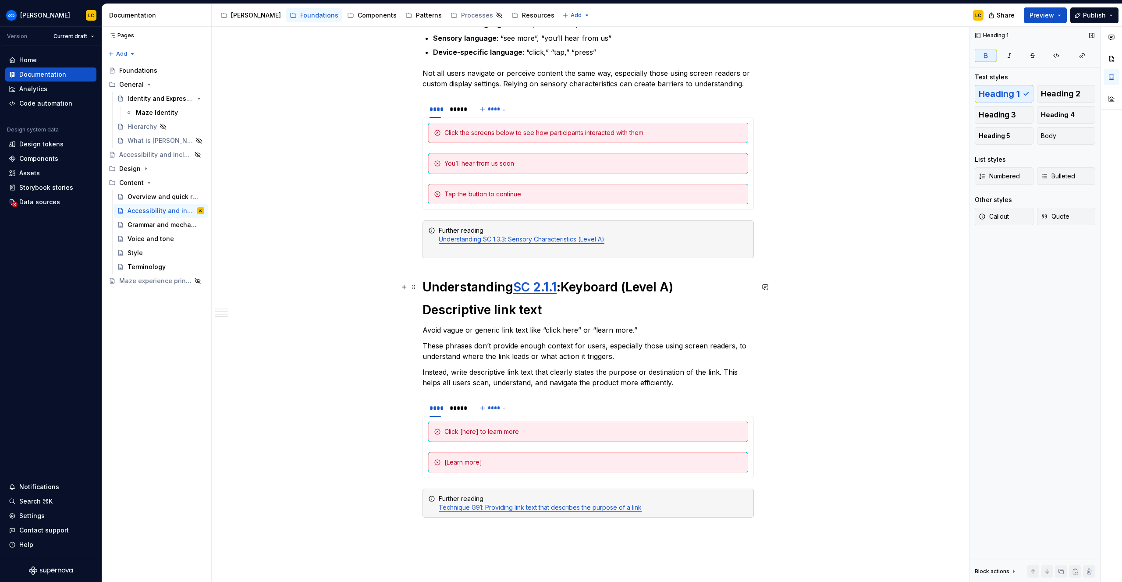
click at [685, 288] on h1 "Understanding SC 2.1.1 :Keyboard (Level A)" at bounding box center [587, 287] width 331 height 16
click at [426, 287] on h1 "Understanding SC 2.1.1 :Keyboard (Level A)" at bounding box center [587, 287] width 331 height 16
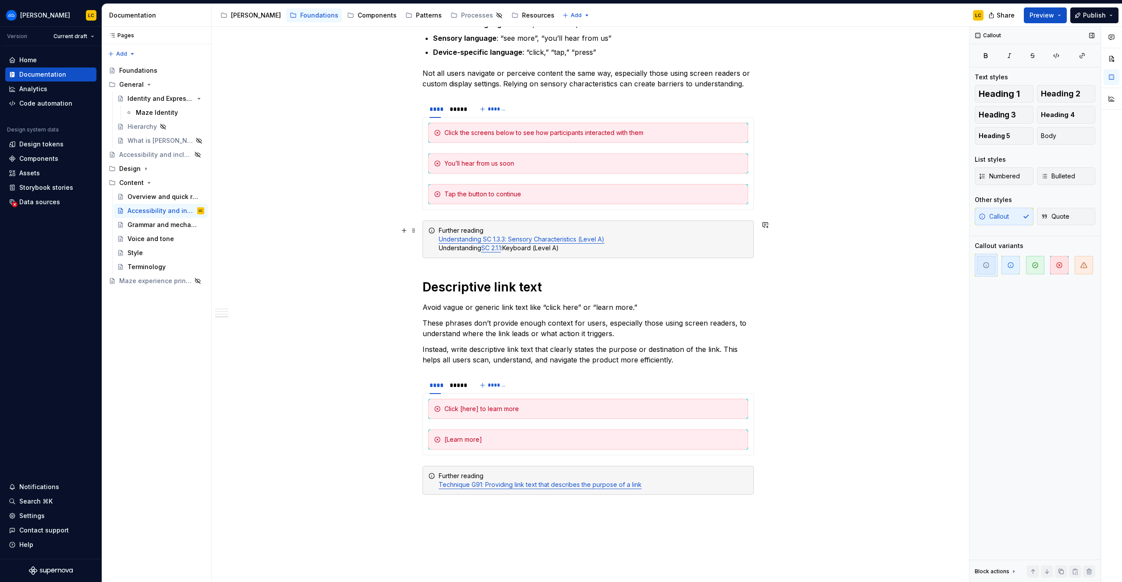
click at [509, 248] on div "Further reading Understanding SC 1.3.3: Sensory Characteristics (Level A) Under…" at bounding box center [593, 239] width 309 height 26
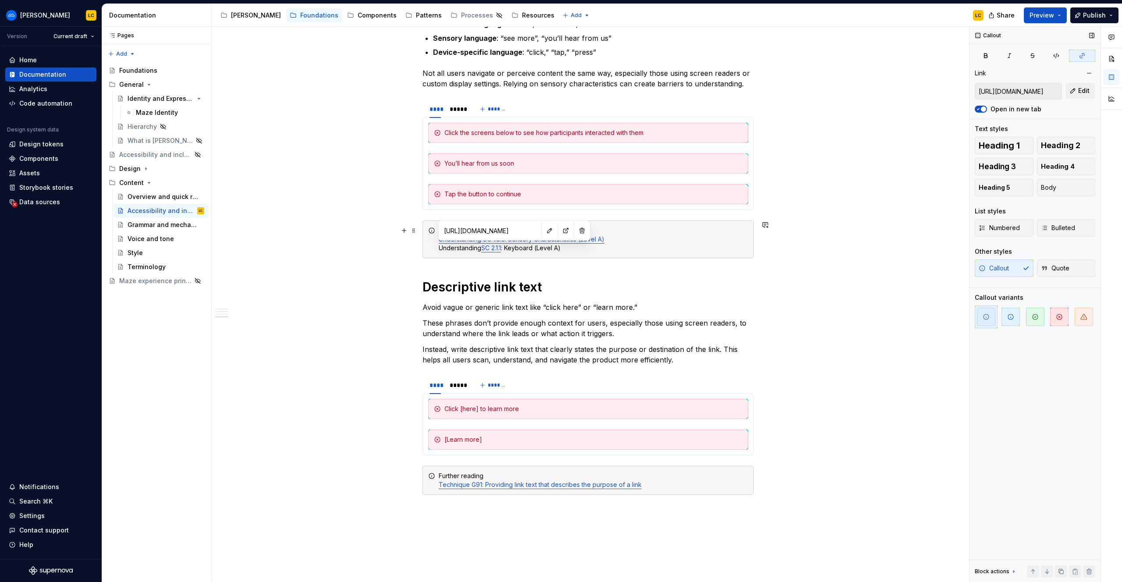
click at [567, 229] on div "[URL][DOMAIN_NAME]" at bounding box center [514, 230] width 152 height 20
click at [576, 230] on button "button" at bounding box center [582, 230] width 12 height 12
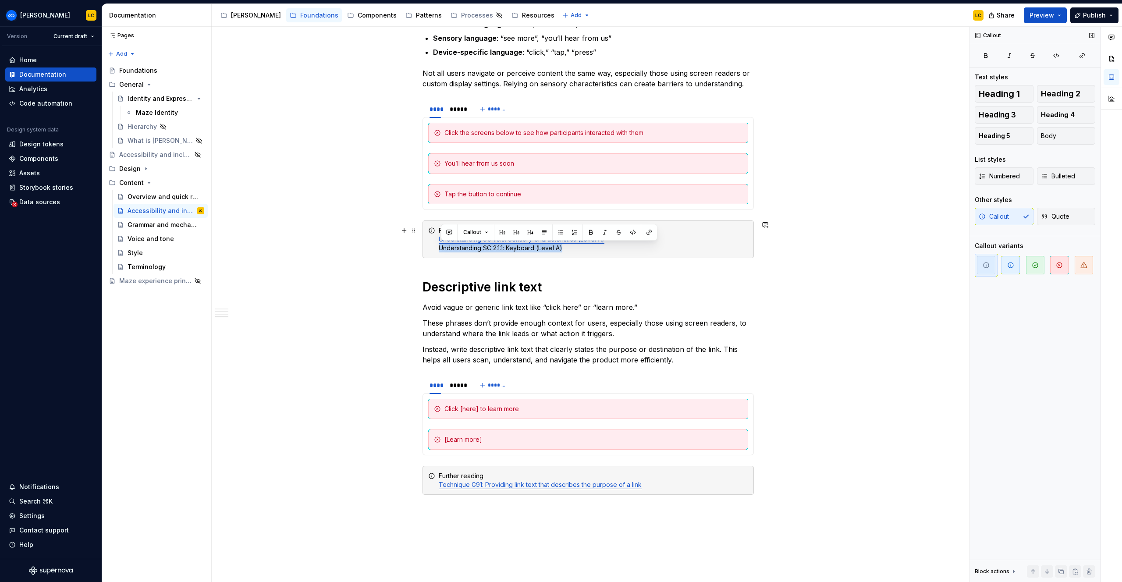
drag, startPoint x: 441, startPoint y: 247, endPoint x: 573, endPoint y: 246, distance: 131.9
click at [573, 246] on div "Further reading Understanding SC 1.3.3: Sensory Characteristics (Level A) Under…" at bounding box center [593, 239] width 309 height 26
click at [577, 335] on p "These phrases don’t provide enough context for users, especially those using sc…" at bounding box center [587, 328] width 331 height 21
click at [649, 309] on p "Avoid vague or generic link text like “click here” or “learn more.”" at bounding box center [587, 307] width 331 height 11
click at [556, 76] on p "Not all users navigate or perceive content the same way, especially those using…" at bounding box center [587, 78] width 331 height 21
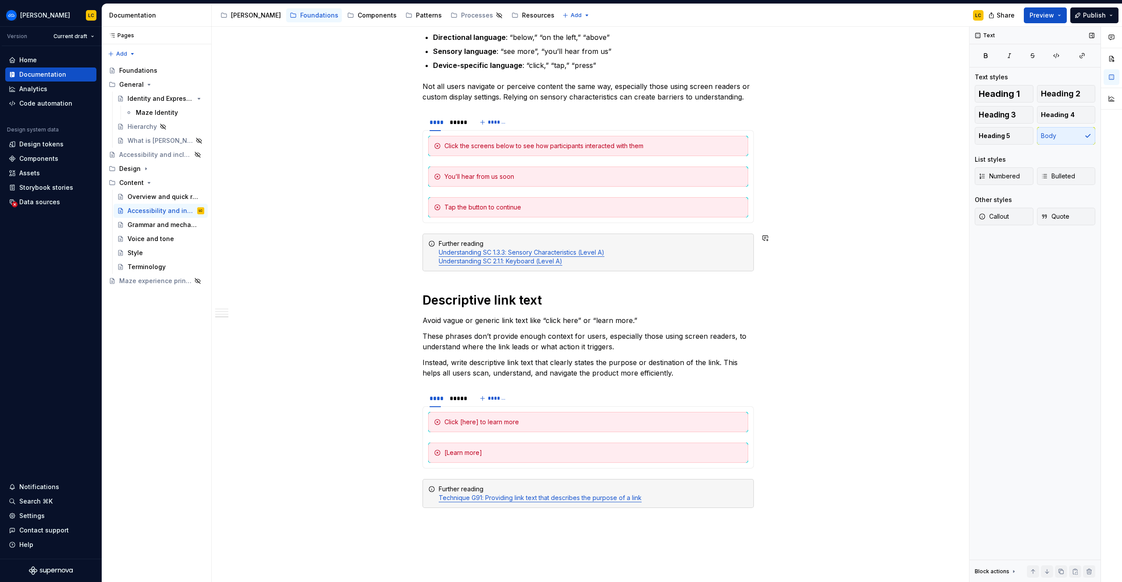
scroll to position [673, 0]
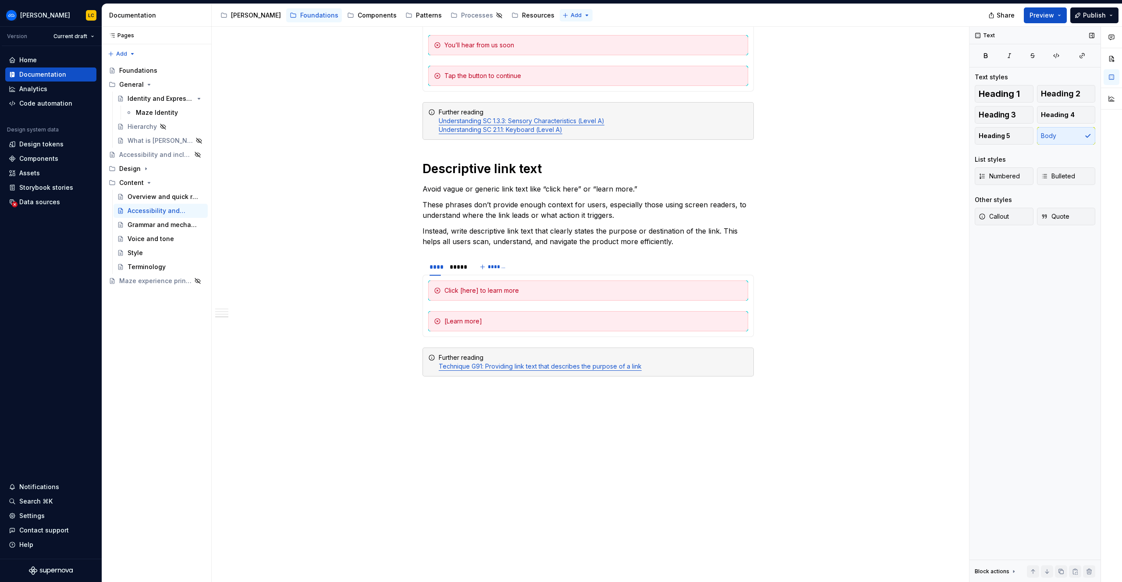
type textarea "*"
